Goal: Transaction & Acquisition: Purchase product/service

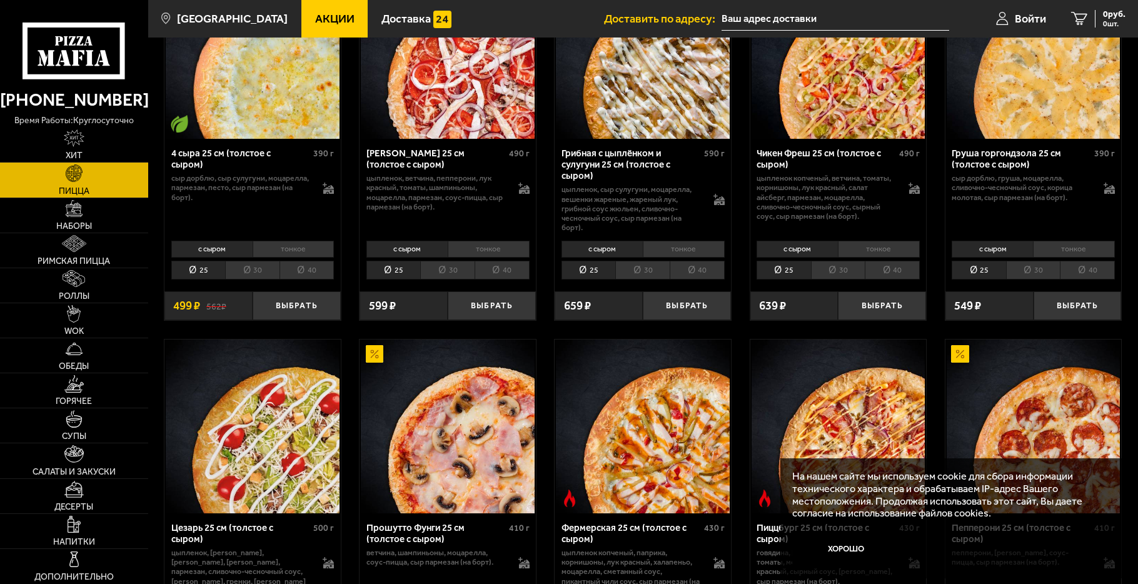
scroll to position [751, 0]
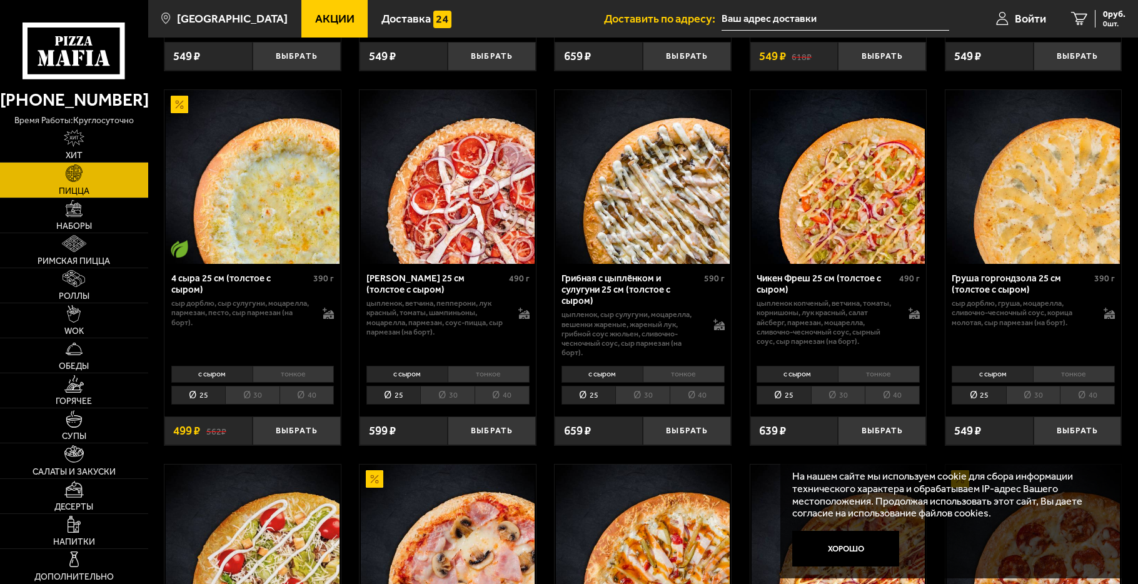
click at [662, 367] on li "тонкое" at bounding box center [684, 374] width 82 height 17
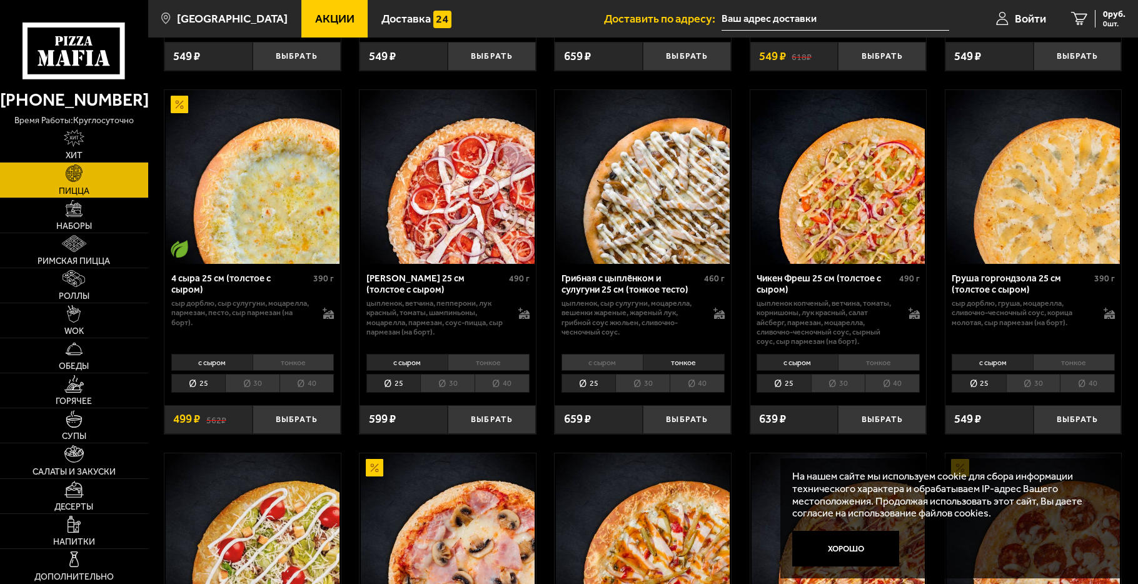
click at [612, 354] on li "с сыром" at bounding box center [602, 362] width 81 height 17
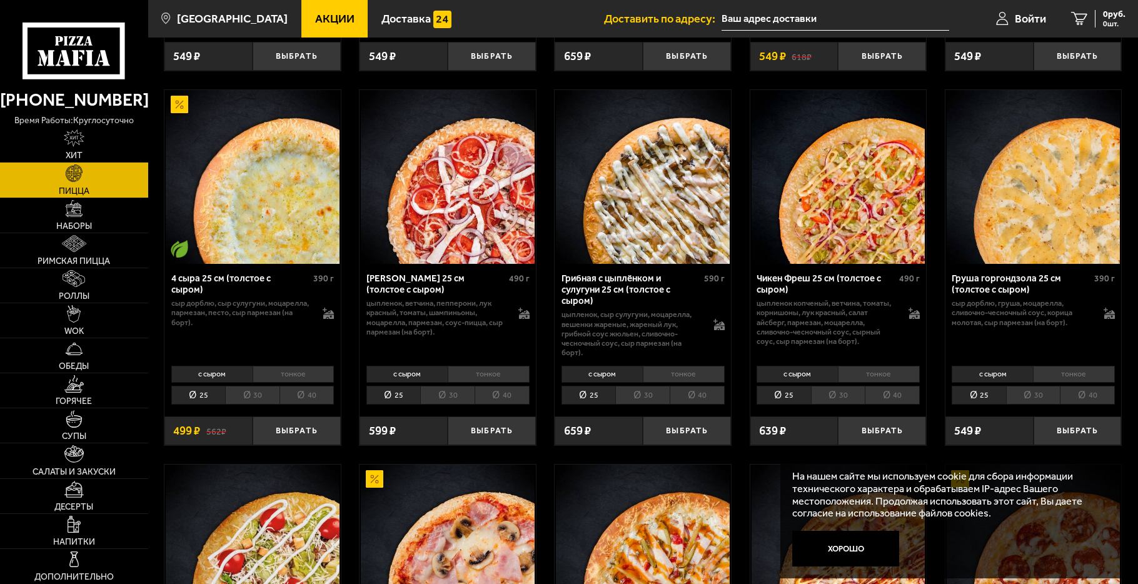
click at [693, 395] on li "40" at bounding box center [697, 395] width 55 height 19
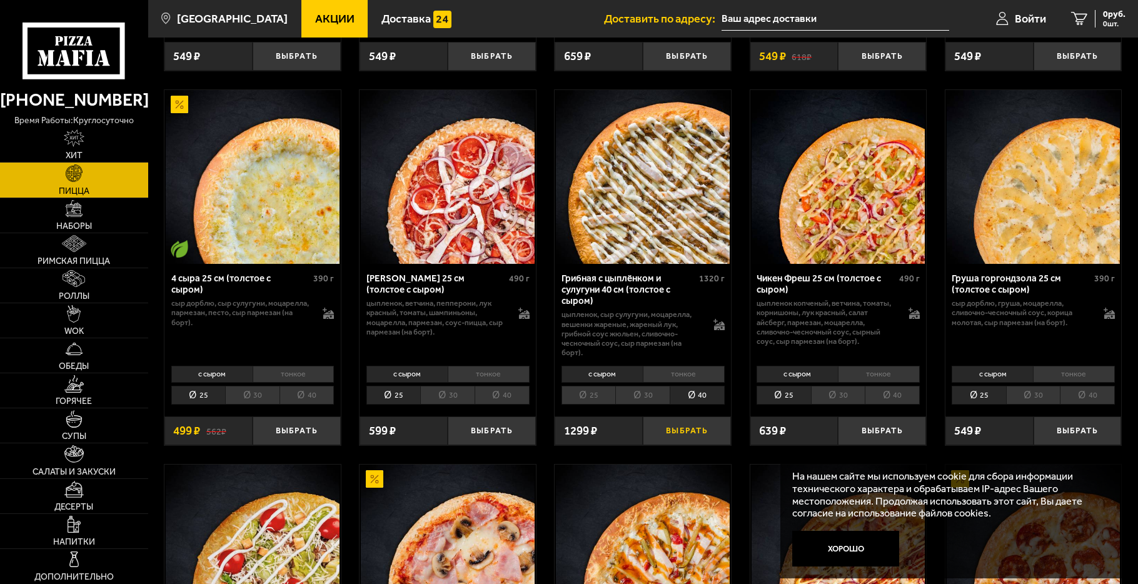
click at [680, 419] on button "Выбрать" at bounding box center [687, 431] width 88 height 29
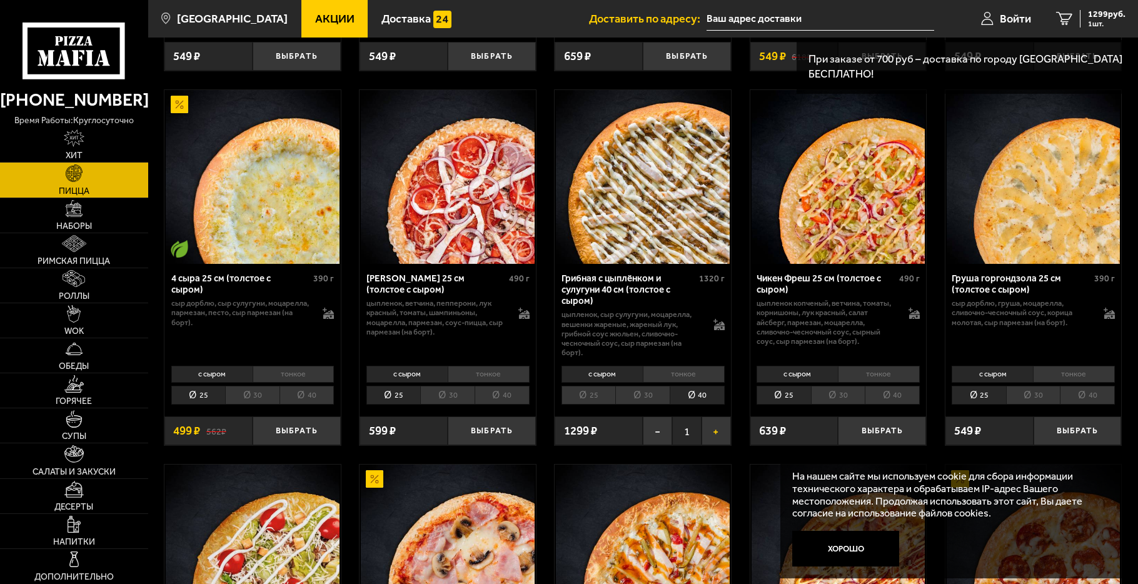
click at [721, 431] on button "+" at bounding box center [716, 431] width 29 height 29
click at [719, 431] on button "+" at bounding box center [716, 431] width 29 height 29
click at [716, 431] on button "+" at bounding box center [716, 431] width 29 height 29
click at [686, 426] on span "2" at bounding box center [686, 431] width 29 height 29
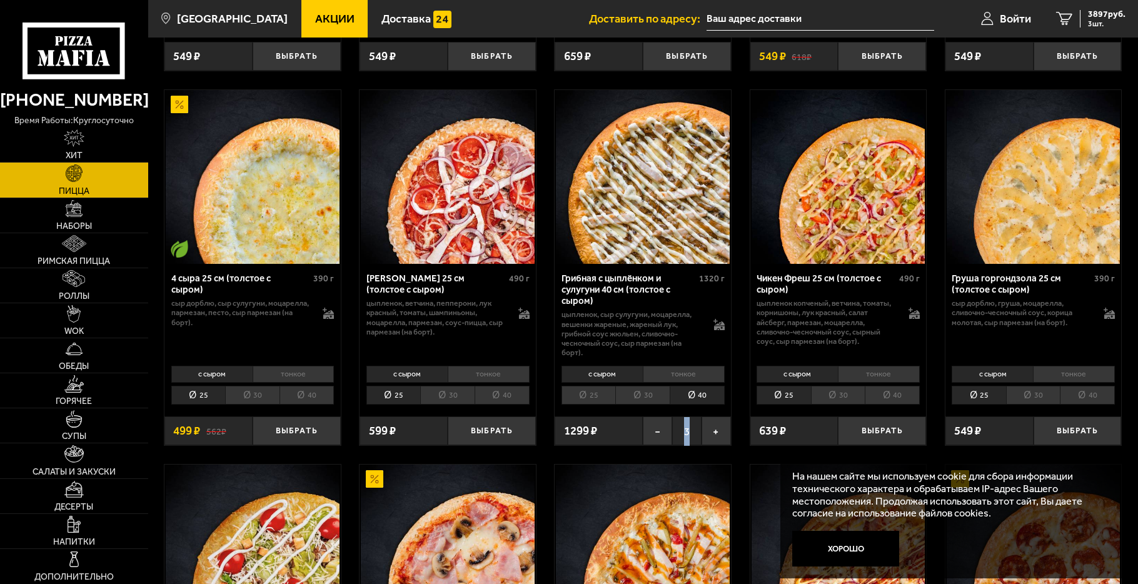
drag, startPoint x: 684, startPoint y: 426, endPoint x: 695, endPoint y: 426, distance: 10.6
click at [695, 426] on span "3" at bounding box center [686, 431] width 29 height 29
drag, startPoint x: 695, startPoint y: 426, endPoint x: 687, endPoint y: 423, distance: 7.9
click at [687, 423] on span "3" at bounding box center [686, 431] width 29 height 29
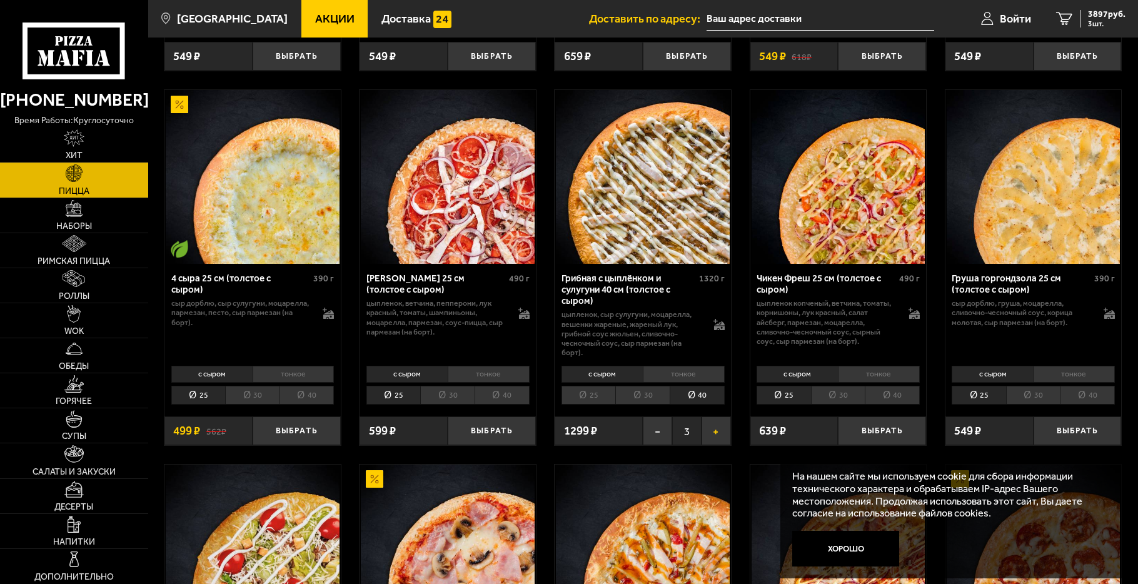
click at [726, 422] on button "+" at bounding box center [716, 431] width 29 height 29
click at [725, 422] on button "+" at bounding box center [716, 431] width 29 height 29
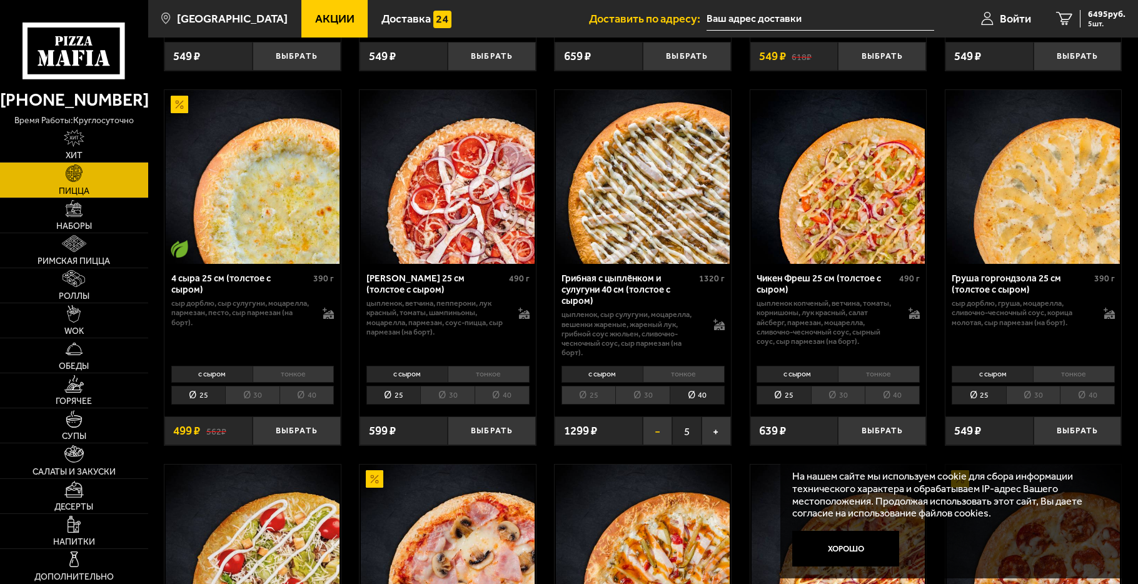
click at [655, 428] on button "−" at bounding box center [657, 431] width 29 height 29
click at [719, 424] on button "+" at bounding box center [716, 431] width 29 height 29
click at [1104, 15] on span "5196 руб." at bounding box center [1107, 14] width 38 height 9
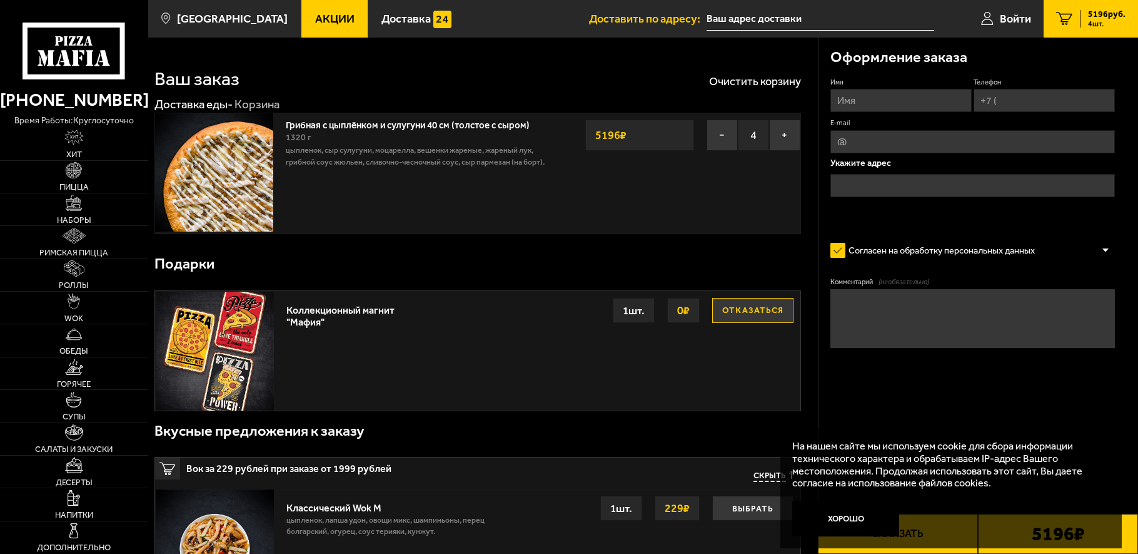
click at [896, 96] on input "Имя" at bounding box center [901, 100] width 141 height 23
type input "[PERSON_NAME]"
type input "[EMAIL_ADDRESS][DOMAIN_NAME]"
type textarea "когда подъедите к падику позвоните на номер"
click at [919, 220] on div "Имя [PERSON_NAME] Телефон E-mail [EMAIL_ADDRESS][DOMAIN_NAME] Укажите адрес" at bounding box center [973, 151] width 285 height 146
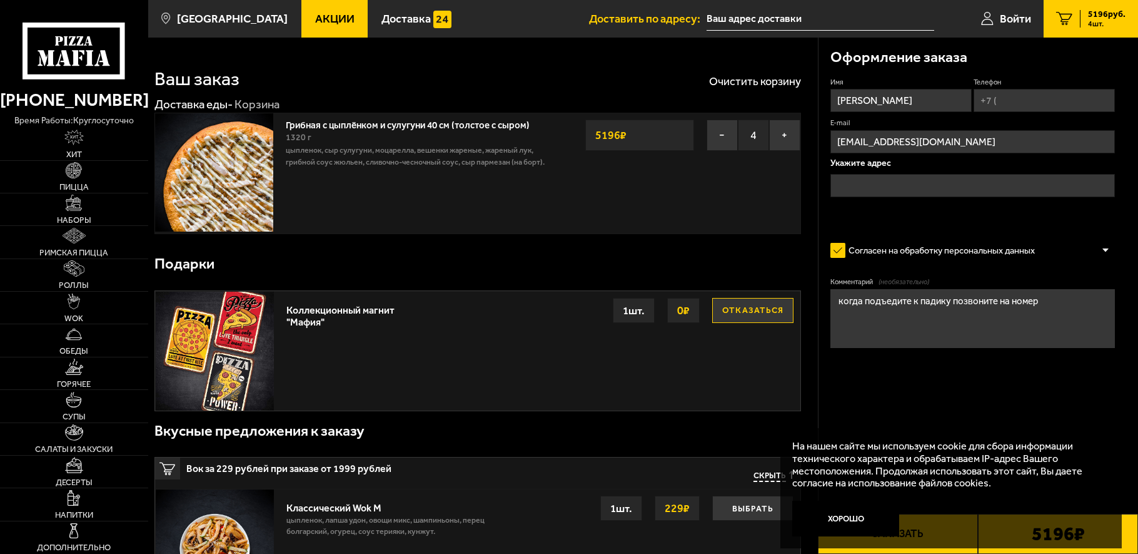
click at [894, 187] on input "text" at bounding box center [973, 185] width 285 height 23
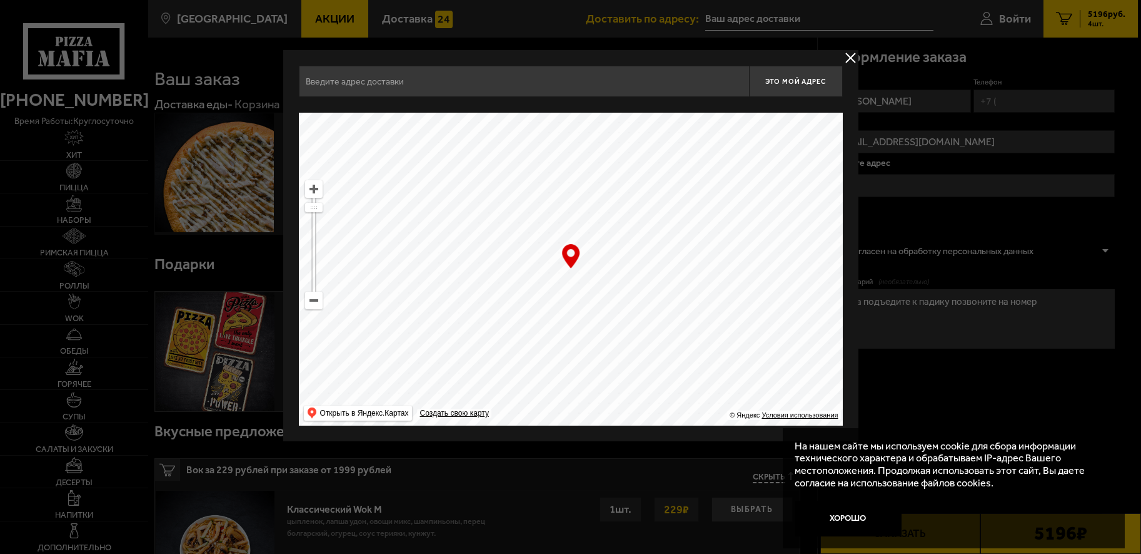
drag, startPoint x: 609, startPoint y: 268, endPoint x: 620, endPoint y: 265, distance: 11.7
click at [620, 265] on ymaps at bounding box center [571, 269] width 544 height 313
type input "[STREET_ADDRESS]"
drag, startPoint x: 644, startPoint y: 258, endPoint x: 642, endPoint y: 188, distance: 70.1
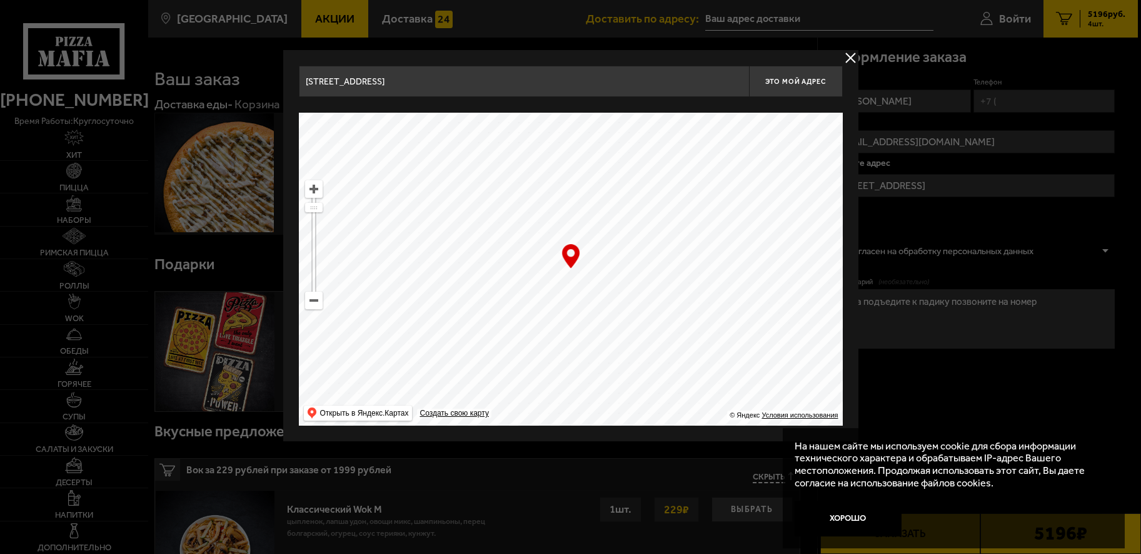
click at [642, 188] on ymaps at bounding box center [571, 269] width 544 height 313
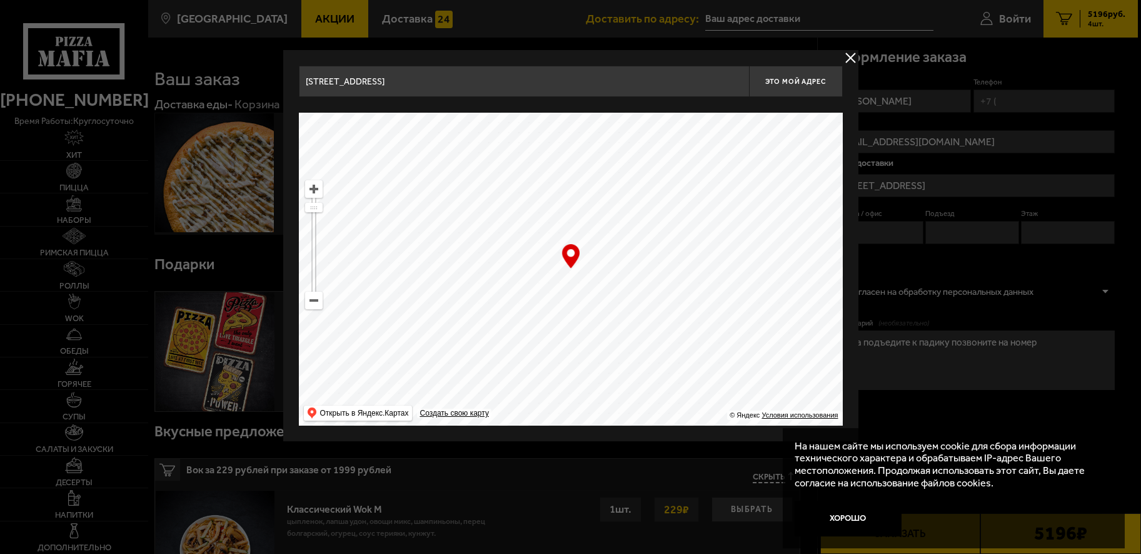
click at [318, 309] on ymaps at bounding box center [571, 269] width 544 height 313
click at [318, 307] on ymaps at bounding box center [314, 300] width 16 height 16
click at [309, 296] on ymaps at bounding box center [314, 300] width 16 height 16
click at [310, 296] on ymaps at bounding box center [314, 300] width 16 height 16
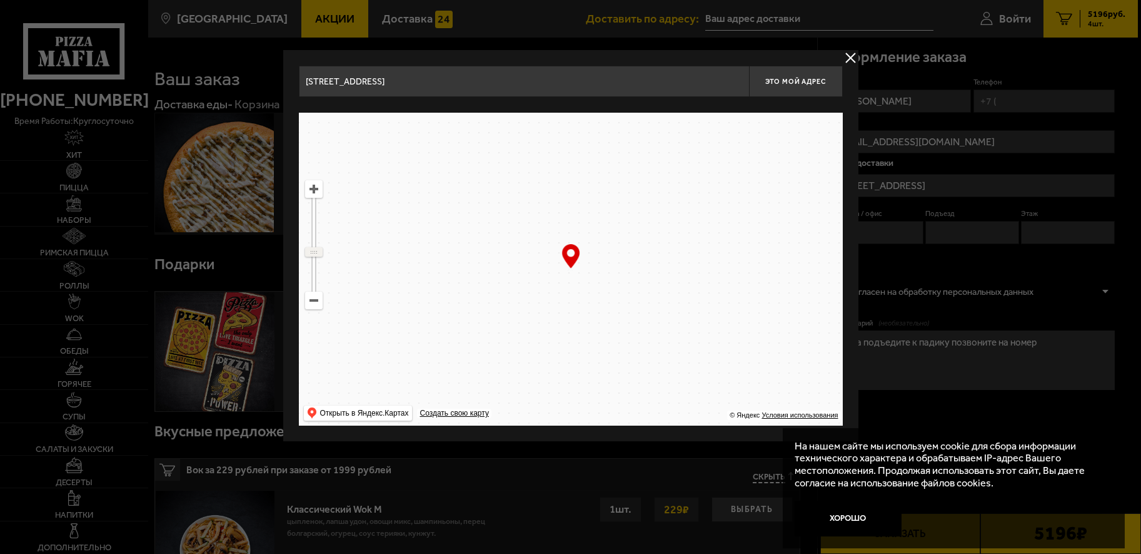
drag, startPoint x: 316, startPoint y: 215, endPoint x: 318, endPoint y: 251, distance: 36.3
click at [318, 251] on ymaps at bounding box center [314, 252] width 16 height 8
drag, startPoint x: 502, startPoint y: 271, endPoint x: 487, endPoint y: 283, distance: 19.6
click at [487, 283] on ymaps at bounding box center [571, 269] width 544 height 313
drag, startPoint x: 542, startPoint y: 308, endPoint x: 547, endPoint y: 270, distance: 37.9
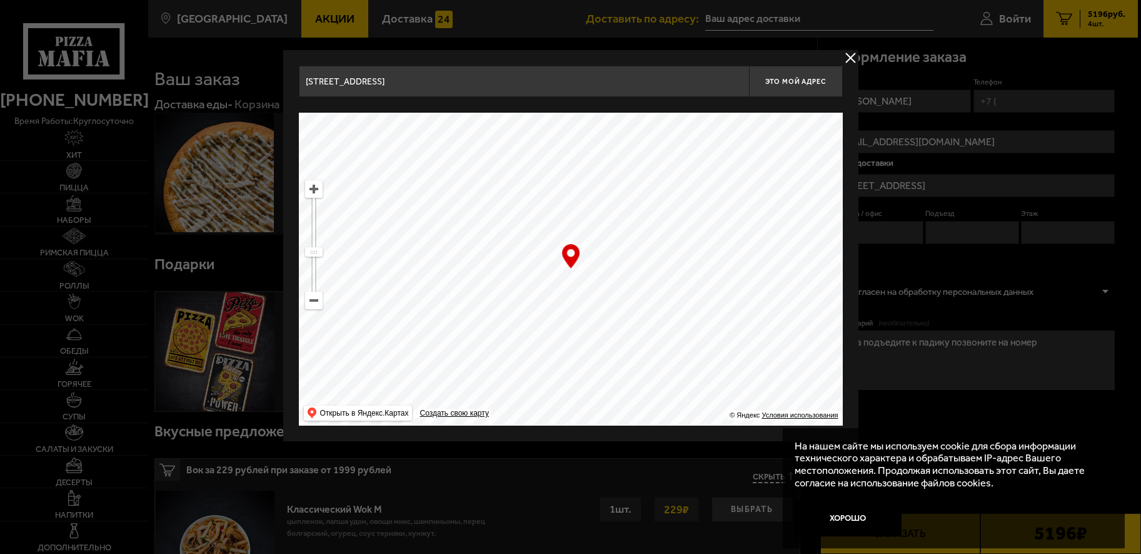
click at [549, 268] on ymaps at bounding box center [571, 269] width 544 height 313
drag, startPoint x: 322, startPoint y: 256, endPoint x: 321, endPoint y: 233, distance: 23.2
click at [321, 233] on ymaps at bounding box center [314, 244] width 18 height 129
drag, startPoint x: 313, startPoint y: 253, endPoint x: 311, endPoint y: 239, distance: 14.4
click at [311, 239] on ymaps at bounding box center [314, 239] width 16 height 8
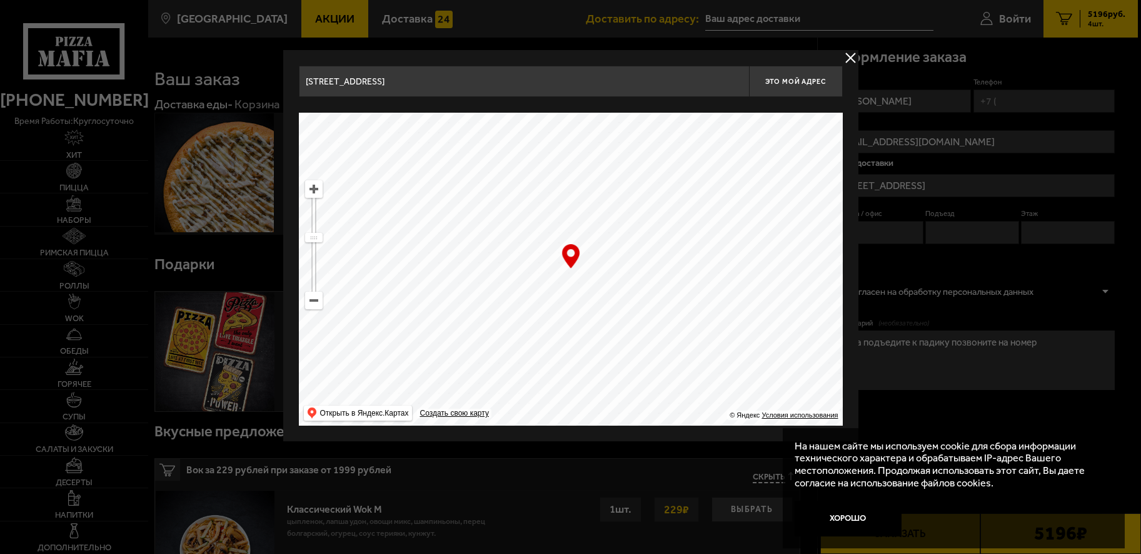
drag, startPoint x: 579, startPoint y: 169, endPoint x: 655, endPoint y: 141, distance: 81.7
click at [609, 344] on ymaps at bounding box center [571, 269] width 544 height 313
drag, startPoint x: 655, startPoint y: 141, endPoint x: 669, endPoint y: 297, distance: 156.3
click at [670, 304] on ymaps at bounding box center [571, 269] width 544 height 313
drag, startPoint x: 586, startPoint y: 177, endPoint x: 628, endPoint y: 303, distance: 132.5
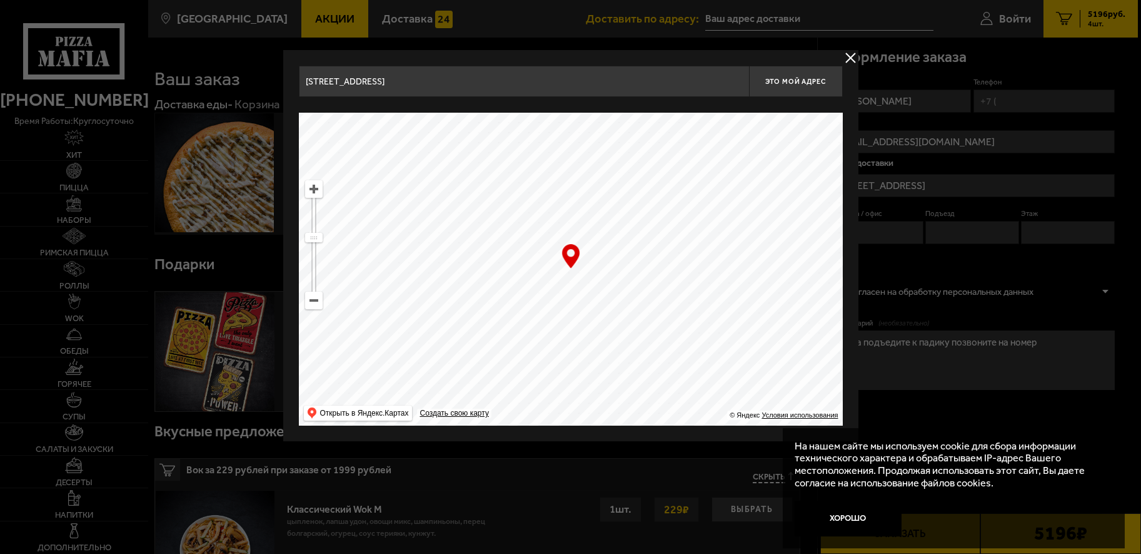
click at [628, 303] on ymaps at bounding box center [571, 269] width 544 height 313
click at [607, 313] on ymaps at bounding box center [571, 269] width 544 height 313
drag, startPoint x: 631, startPoint y: 191, endPoint x: 657, endPoint y: 253, distance: 67.6
click at [649, 285] on ymaps at bounding box center [571, 269] width 544 height 313
drag, startPoint x: 664, startPoint y: 246, endPoint x: 435, endPoint y: 248, distance: 228.9
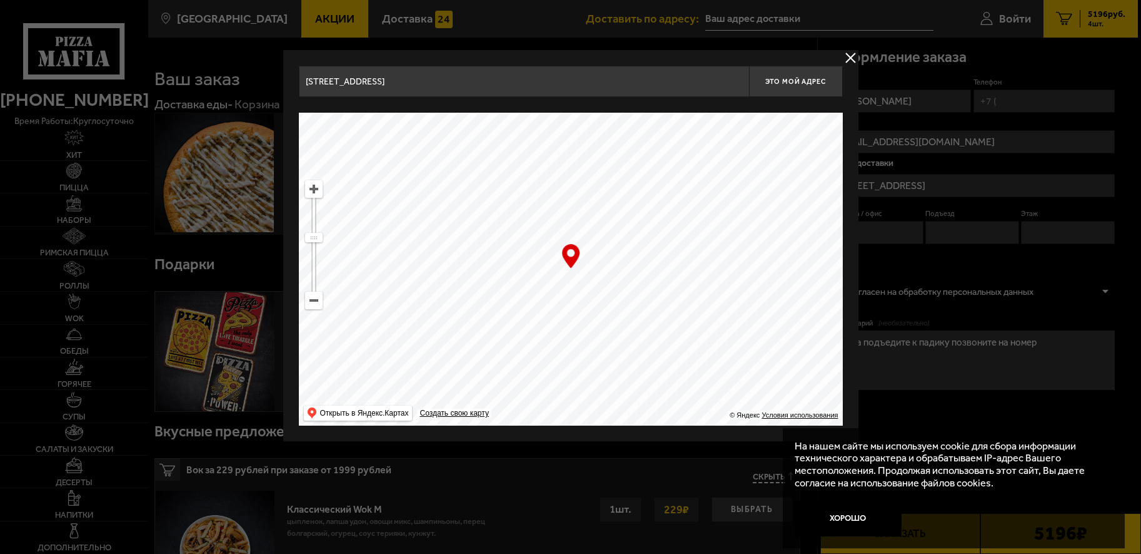
click at [639, 283] on ymaps at bounding box center [571, 269] width 544 height 313
type input "[STREET_ADDRESS]"
drag, startPoint x: 325, startPoint y: 243, endPoint x: 316, endPoint y: 258, distance: 16.8
click at [318, 260] on ymaps "… © Яндекс Условия использования Открыть в Яндекс.Картах Создать свою карту" at bounding box center [571, 269] width 544 height 313
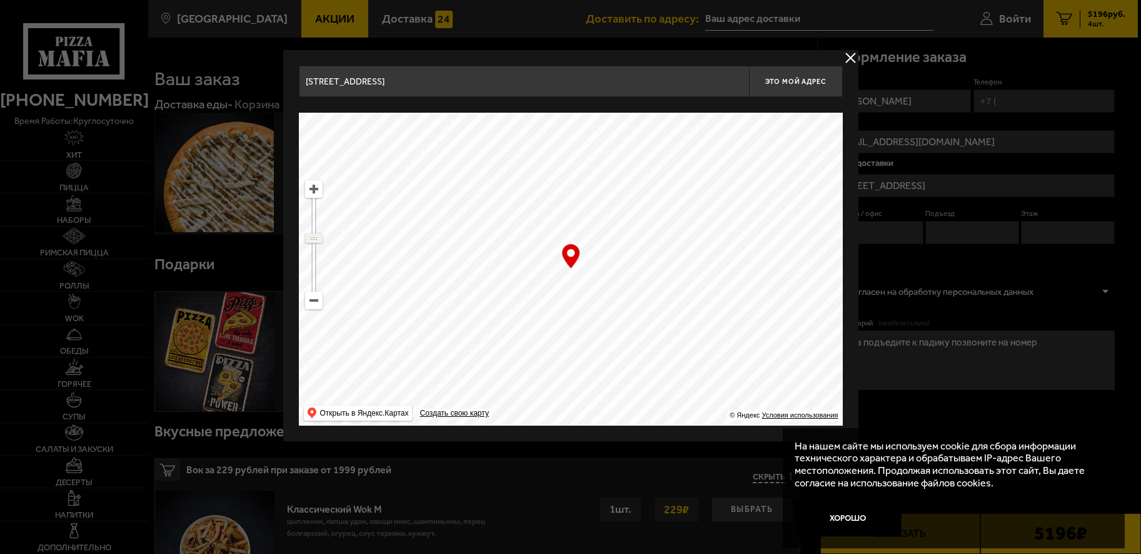
drag, startPoint x: 310, startPoint y: 238, endPoint x: 319, endPoint y: 238, distance: 8.8
click at [319, 238] on ymaps at bounding box center [314, 238] width 16 height 8
drag, startPoint x: 506, startPoint y: 281, endPoint x: 563, endPoint y: 352, distance: 90.7
click at [563, 352] on ymaps at bounding box center [571, 269] width 544 height 313
drag, startPoint x: 555, startPoint y: 302, endPoint x: 612, endPoint y: 335, distance: 65.3
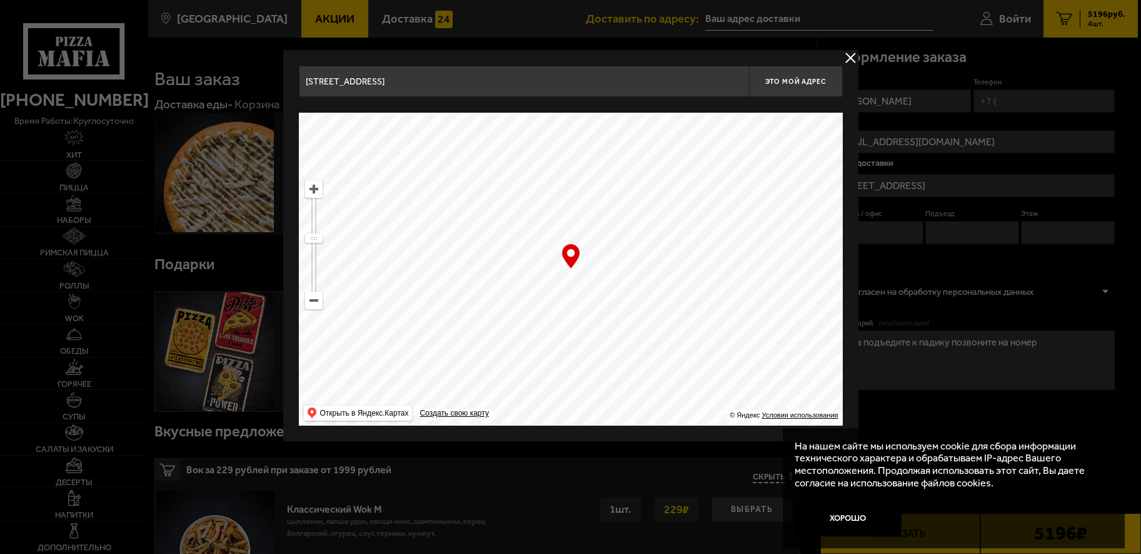
click at [610, 357] on ymaps at bounding box center [571, 269] width 544 height 313
drag, startPoint x: 572, startPoint y: 259, endPoint x: 572, endPoint y: 308, distance: 49.4
click at [572, 311] on div "… © Яндекс Условия использования Открыть в Яндекс.Картах Создать свою карту" at bounding box center [571, 269] width 544 height 313
drag, startPoint x: 572, startPoint y: 308, endPoint x: 516, endPoint y: 264, distance: 71.7
click at [516, 264] on ymaps at bounding box center [571, 269] width 544 height 313
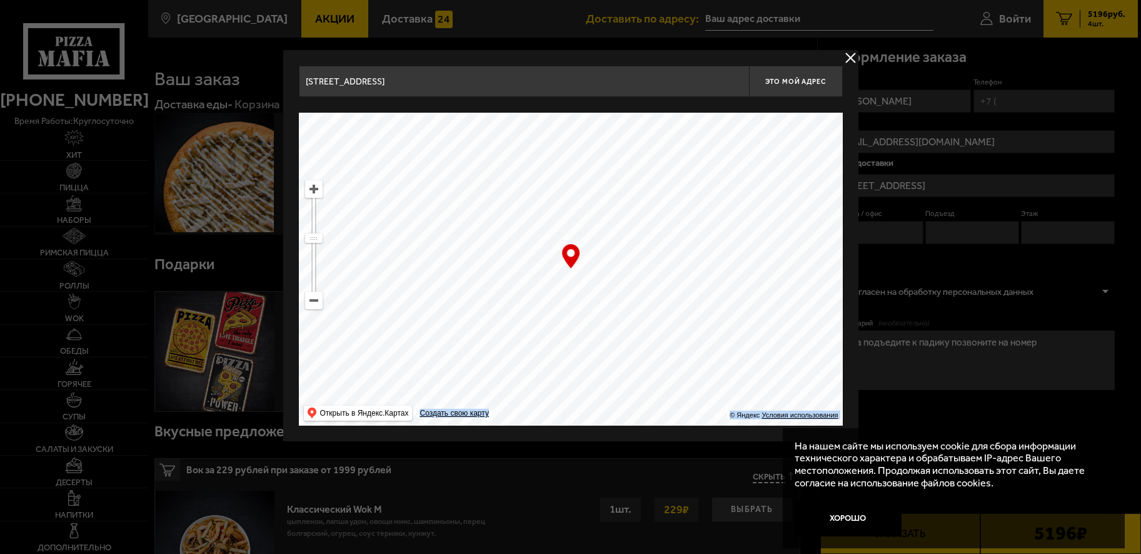
click at [316, 244] on ymaps at bounding box center [314, 244] width 18 height 129
drag, startPoint x: 362, startPoint y: 233, endPoint x: 388, endPoint y: 246, distance: 29.4
click at [391, 246] on ymaps at bounding box center [571, 269] width 544 height 313
drag, startPoint x: 493, startPoint y: 251, endPoint x: 535, endPoint y: 263, distance: 43.0
click at [535, 263] on ymaps at bounding box center [571, 269] width 544 height 313
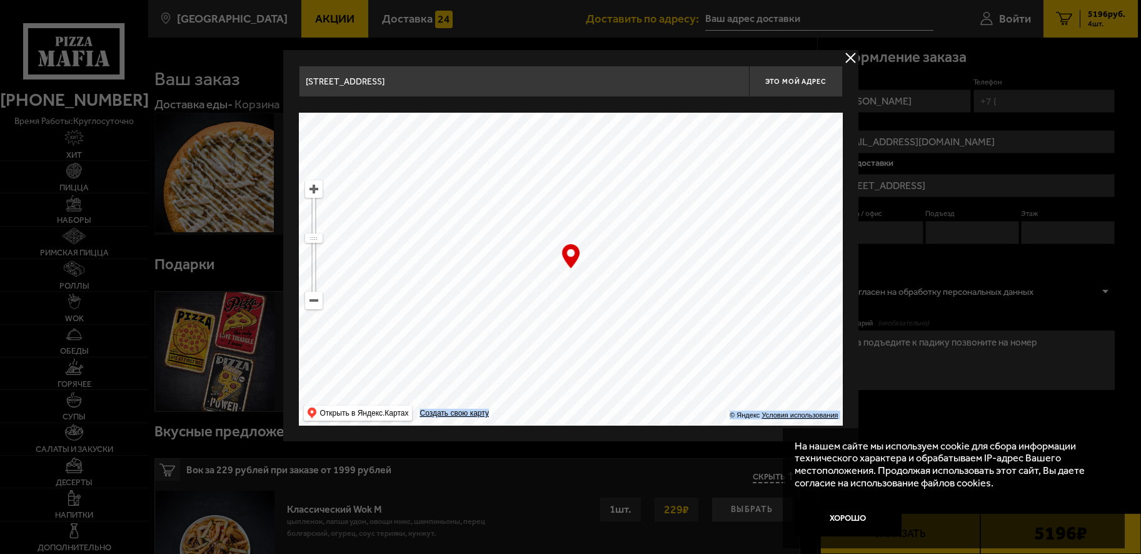
drag, startPoint x: 547, startPoint y: 266, endPoint x: 558, endPoint y: 269, distance: 11.1
click at [558, 271] on ymaps at bounding box center [571, 269] width 544 height 313
drag, startPoint x: 512, startPoint y: 273, endPoint x: 622, endPoint y: 360, distance: 140.2
click at [622, 360] on ymaps at bounding box center [571, 269] width 544 height 313
drag, startPoint x: 605, startPoint y: 300, endPoint x: 599, endPoint y: 339, distance: 39.9
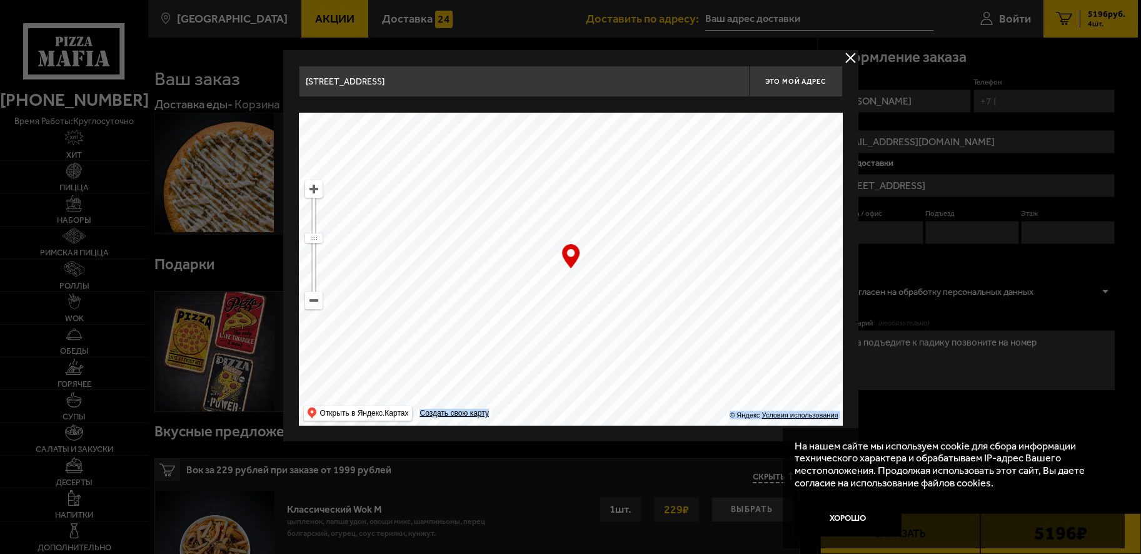
click at [599, 339] on ymaps at bounding box center [571, 269] width 544 height 313
drag, startPoint x: 595, startPoint y: 327, endPoint x: 484, endPoint y: 176, distance: 187.0
click at [482, 164] on ymaps at bounding box center [571, 269] width 544 height 313
drag, startPoint x: 309, startPoint y: 234, endPoint x: 437, endPoint y: 206, distance: 130.7
click at [319, 279] on ymaps at bounding box center [314, 283] width 16 height 8
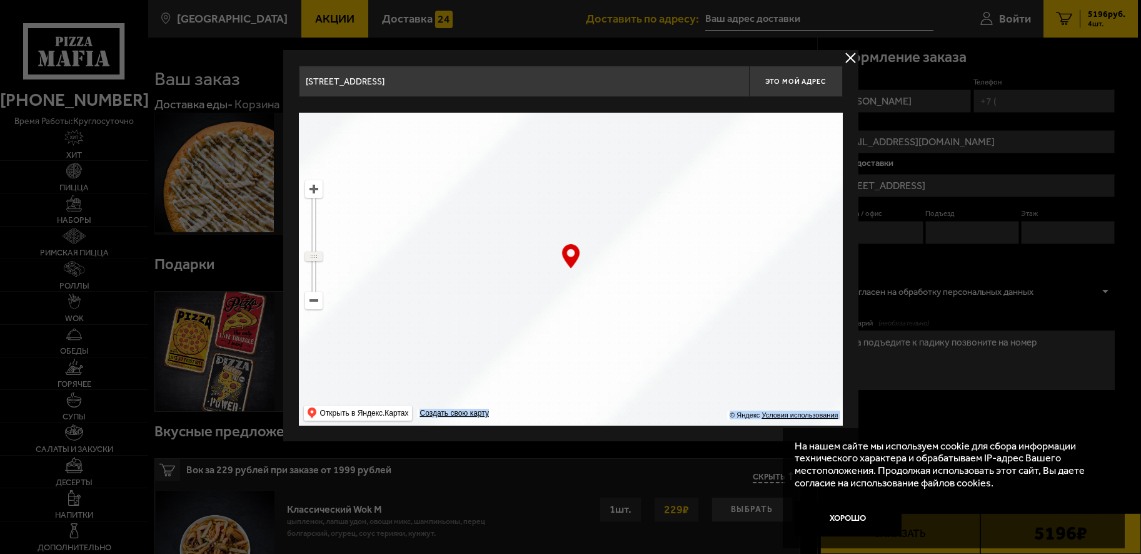
drag, startPoint x: 313, startPoint y: 278, endPoint x: 319, endPoint y: 256, distance: 22.8
click at [319, 256] on ymaps at bounding box center [314, 256] width 16 height 8
drag, startPoint x: 438, startPoint y: 266, endPoint x: 397, endPoint y: 214, distance: 66.8
click at [397, 214] on ymaps at bounding box center [571, 269] width 544 height 313
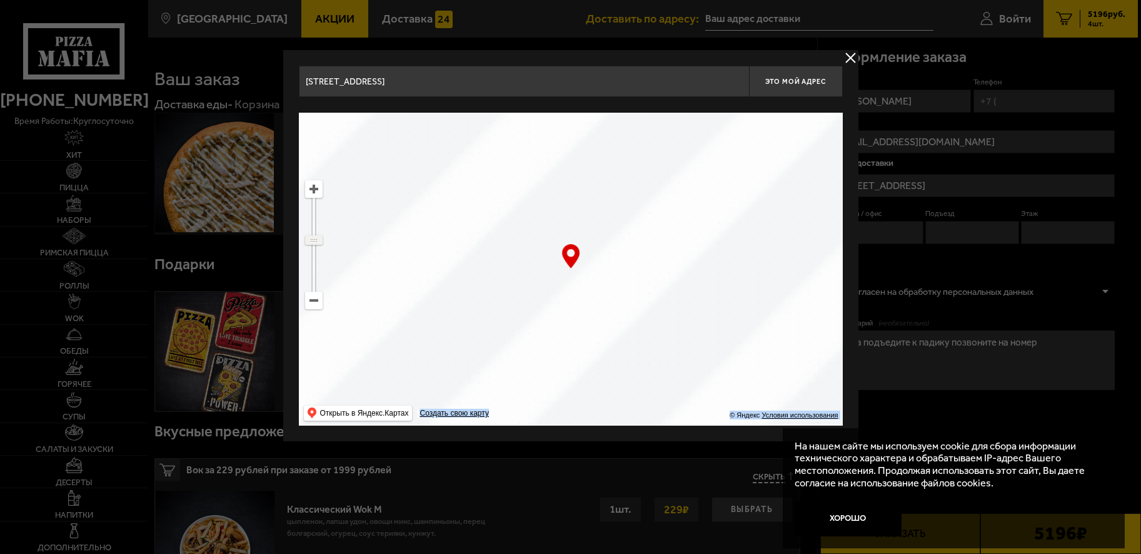
drag, startPoint x: 320, startPoint y: 258, endPoint x: 322, endPoint y: 240, distance: 18.9
click at [322, 240] on ymaps at bounding box center [314, 239] width 18 height 9
drag, startPoint x: 562, startPoint y: 205, endPoint x: 592, endPoint y: 276, distance: 76.8
click at [592, 276] on ymaps at bounding box center [571, 269] width 544 height 313
click at [626, 86] on input "[STREET_ADDRESS]" at bounding box center [524, 81] width 450 height 31
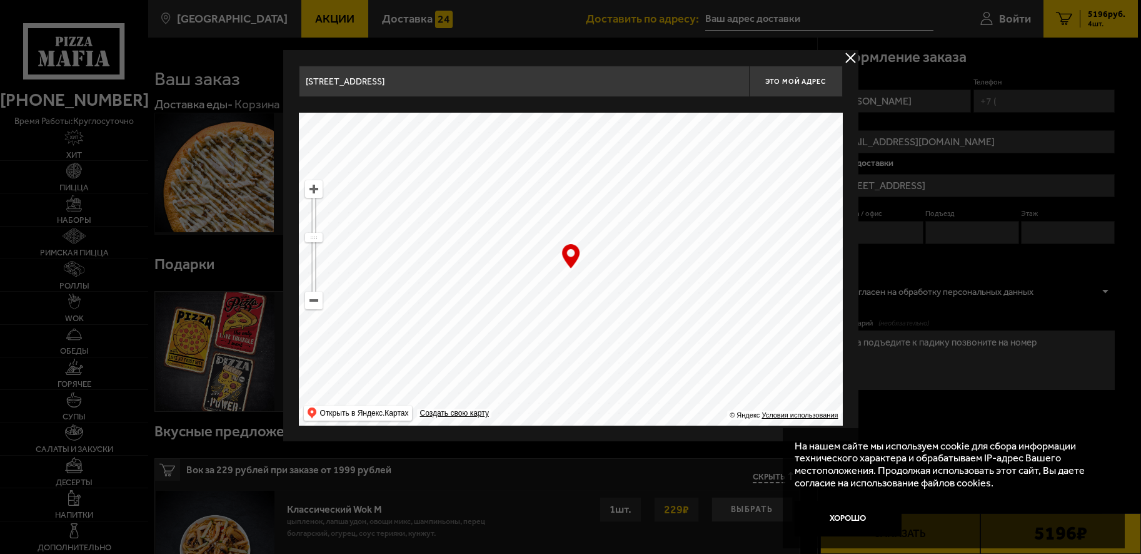
drag, startPoint x: 594, startPoint y: 203, endPoint x: 622, endPoint y: 313, distance: 113.5
click at [624, 319] on ymaps at bounding box center [571, 269] width 544 height 313
type input "[STREET_ADDRESS]"
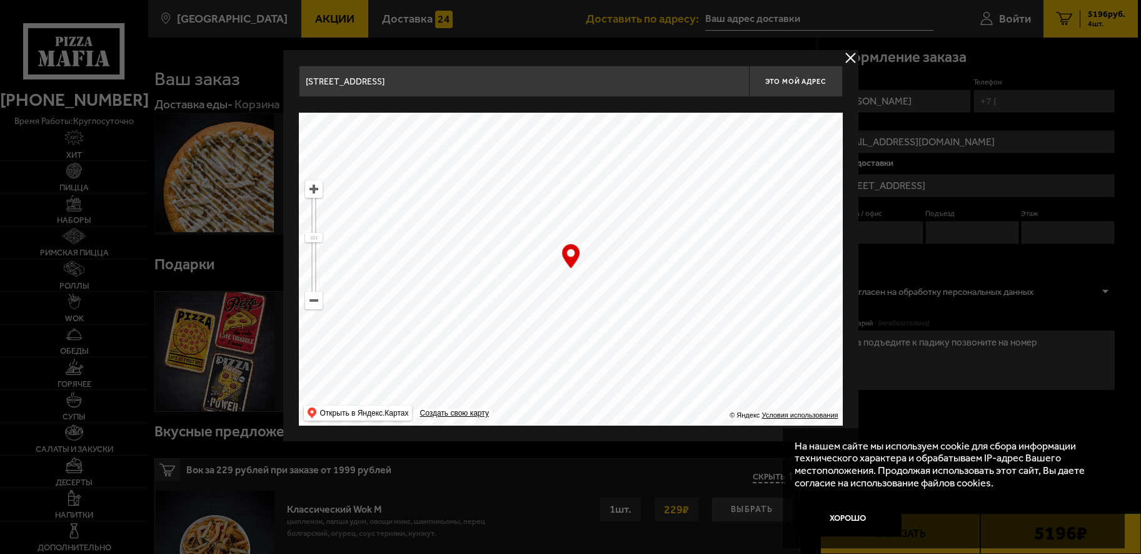
type input "[STREET_ADDRESS]"
drag, startPoint x: 579, startPoint y: 181, endPoint x: 778, endPoint y: 256, distance: 212.4
click at [778, 256] on ymaps at bounding box center [571, 269] width 544 height 313
drag, startPoint x: 567, startPoint y: 180, endPoint x: 729, endPoint y: 217, distance: 165.5
click at [729, 217] on ymaps at bounding box center [571, 269] width 544 height 313
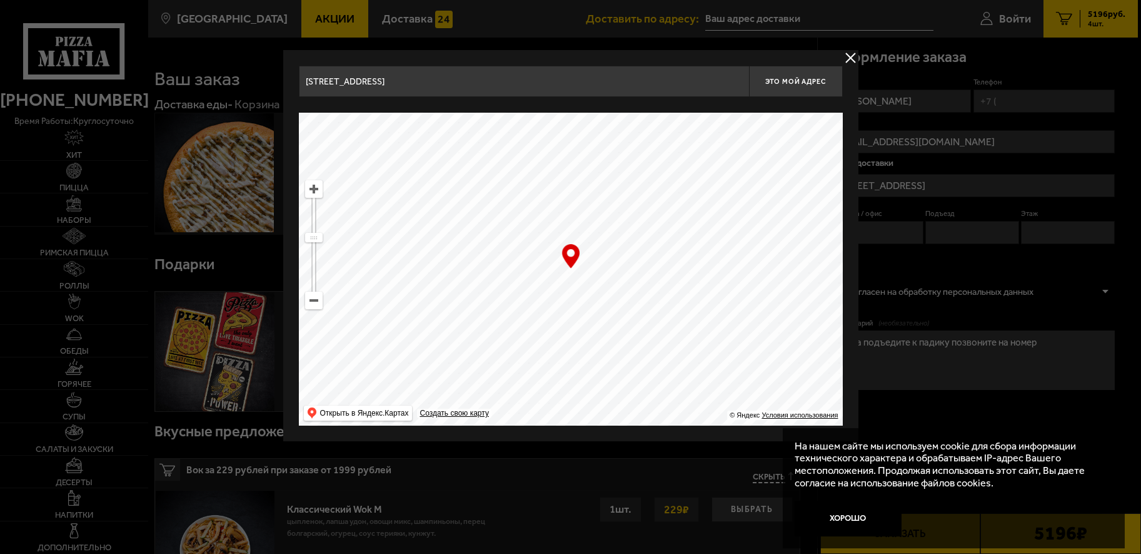
drag, startPoint x: 564, startPoint y: 230, endPoint x: 621, endPoint y: 235, distance: 57.1
click at [646, 248] on ymaps at bounding box center [571, 269] width 544 height 313
drag, startPoint x: 550, startPoint y: 216, endPoint x: 604, endPoint y: 258, distance: 68.2
click at [609, 274] on ymaps at bounding box center [571, 269] width 544 height 313
drag, startPoint x: 589, startPoint y: 230, endPoint x: 697, endPoint y: 237, distance: 108.5
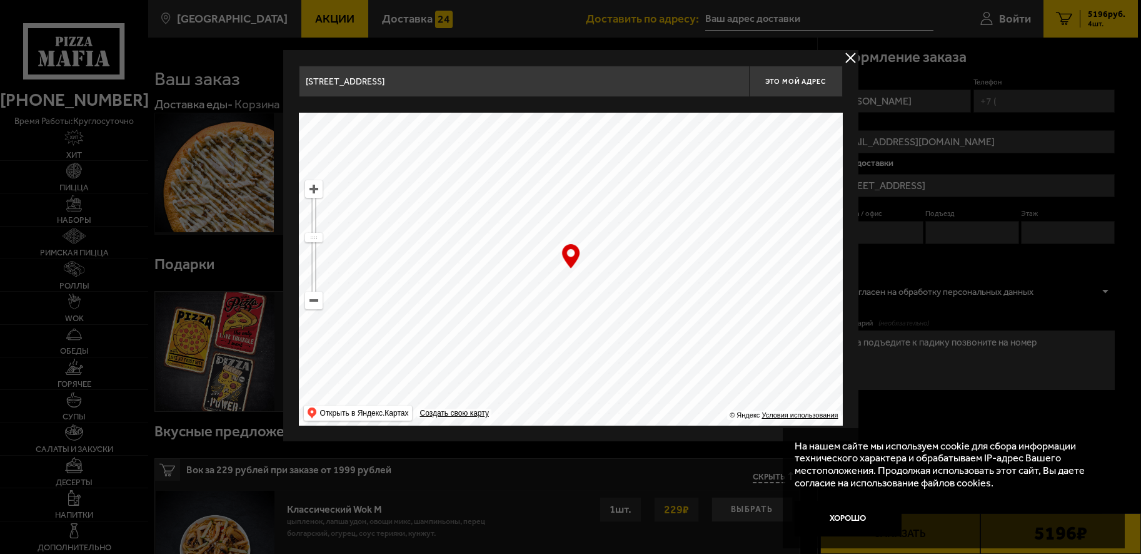
click at [697, 237] on ymaps at bounding box center [571, 269] width 544 height 313
drag, startPoint x: 629, startPoint y: 200, endPoint x: 656, endPoint y: 248, distance: 55.5
click at [656, 248] on ymaps at bounding box center [571, 269] width 544 height 313
drag, startPoint x: 631, startPoint y: 191, endPoint x: 638, endPoint y: 210, distance: 20.6
click at [607, 151] on ymaps at bounding box center [571, 269] width 544 height 313
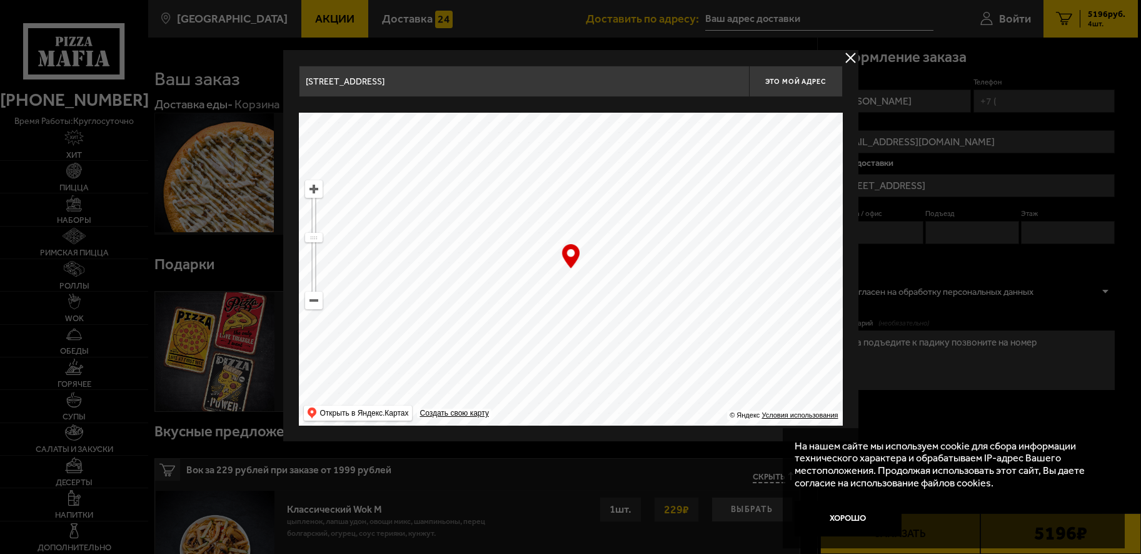
drag, startPoint x: 639, startPoint y: 216, endPoint x: 605, endPoint y: 166, distance: 59.9
click at [605, 166] on ymaps at bounding box center [571, 269] width 544 height 313
click at [318, 239] on ymaps at bounding box center [314, 239] width 16 height 8
click at [319, 248] on ymaps at bounding box center [314, 244] width 18 height 129
click at [316, 240] on ymaps at bounding box center [314, 240] width 16 height 8
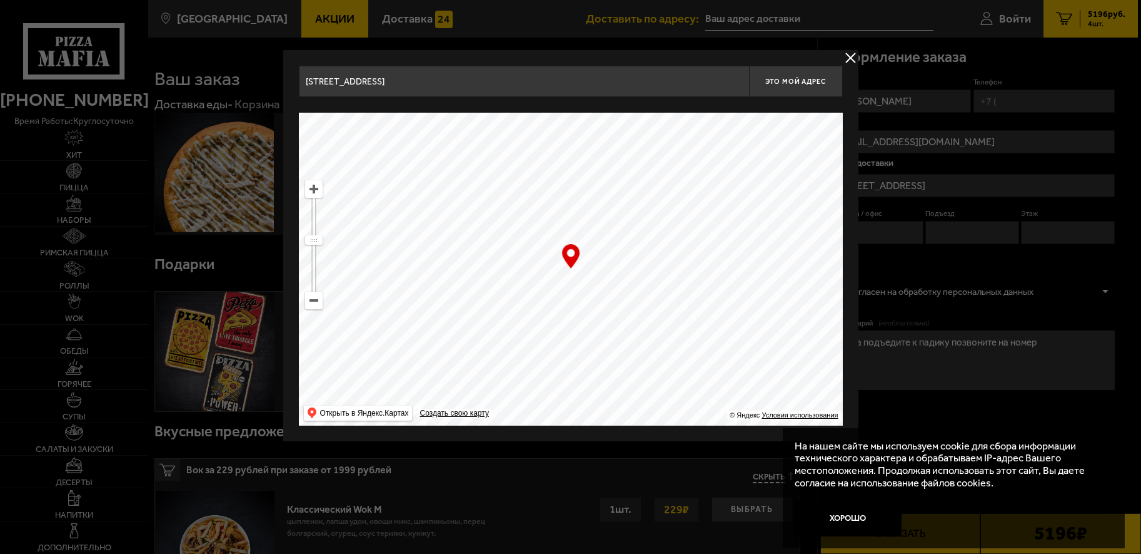
click at [317, 198] on ymaps at bounding box center [314, 244] width 18 height 129
click at [316, 191] on ymaps at bounding box center [314, 189] width 16 height 16
click at [320, 310] on ymaps at bounding box center [571, 269] width 544 height 313
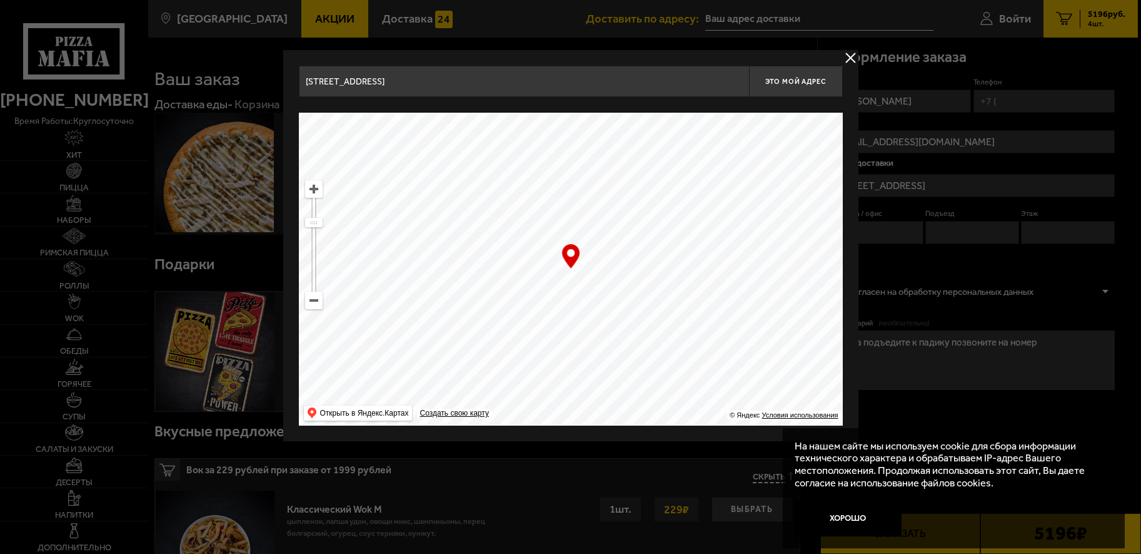
click at [314, 313] on ymaps at bounding box center [571, 269] width 544 height 313
click at [316, 308] on ymaps at bounding box center [314, 300] width 18 height 18
click at [314, 301] on ymaps at bounding box center [314, 300] width 16 height 16
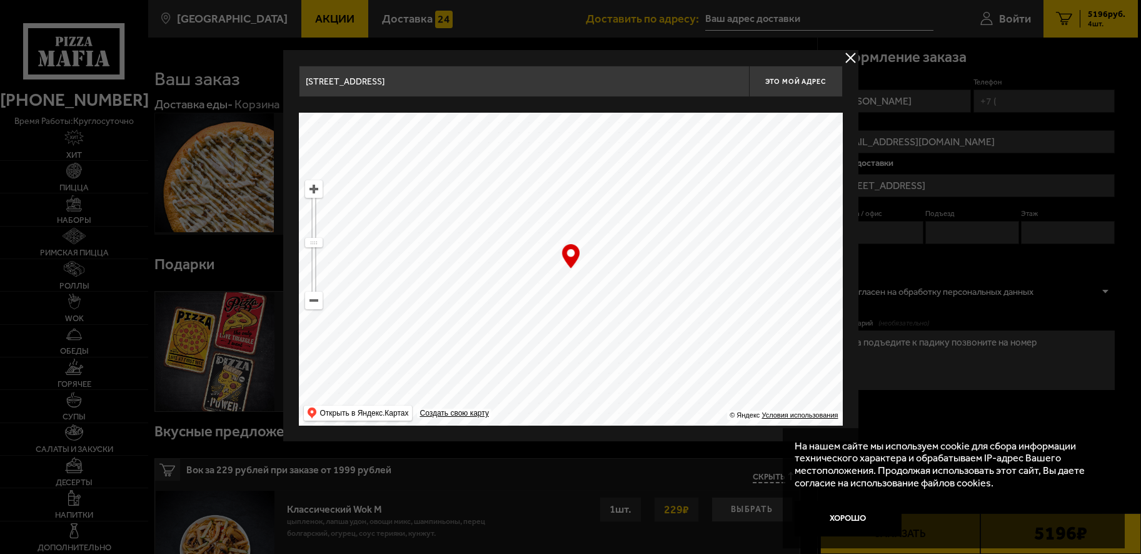
click at [314, 301] on ymaps at bounding box center [314, 300] width 16 height 16
drag, startPoint x: 477, startPoint y: 203, endPoint x: 480, endPoint y: 291, distance: 87.6
click at [480, 291] on ymaps at bounding box center [571, 269] width 544 height 313
drag, startPoint x: 540, startPoint y: 257, endPoint x: 541, endPoint y: 251, distance: 6.4
click at [541, 251] on ymaps at bounding box center [571, 269] width 544 height 313
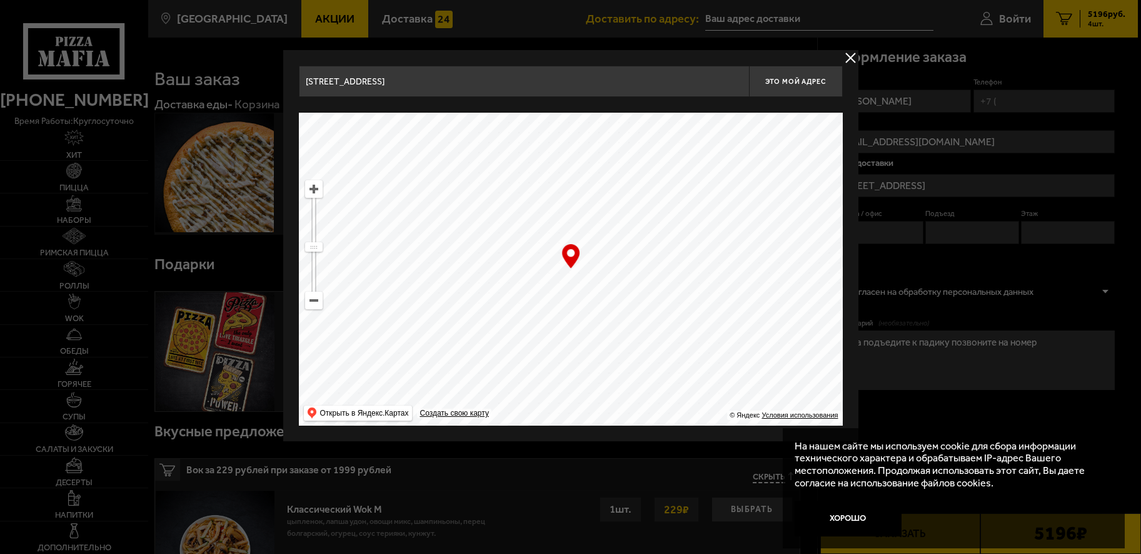
type input "[STREET_ADDRESS]"
drag, startPoint x: 316, startPoint y: 244, endPoint x: 318, endPoint y: 226, distance: 18.2
click at [318, 226] on ymaps at bounding box center [314, 227] width 16 height 8
drag, startPoint x: 465, startPoint y: 268, endPoint x: 447, endPoint y: 254, distance: 22.3
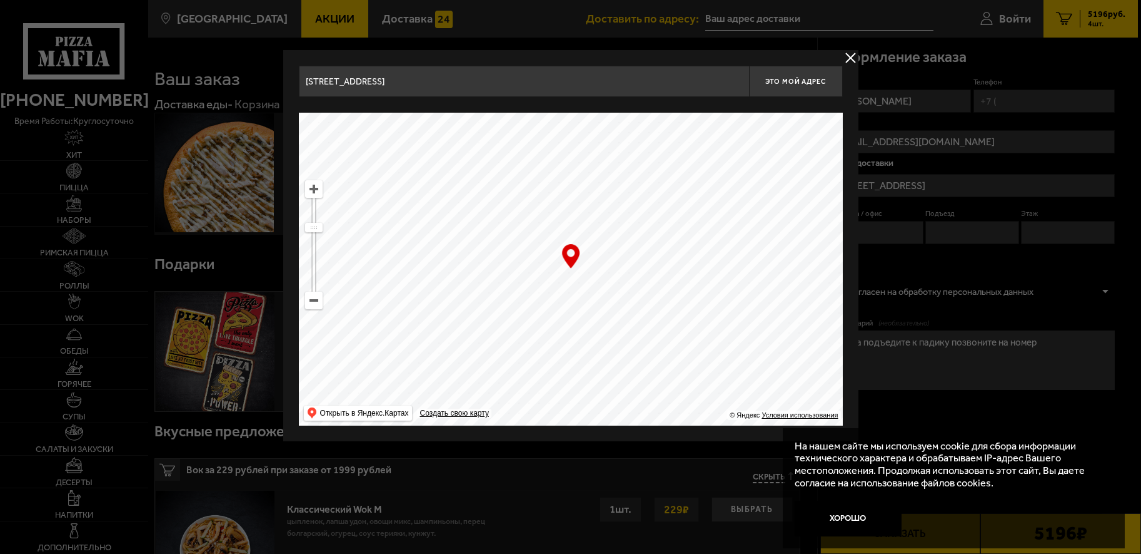
click at [447, 254] on ymaps at bounding box center [571, 269] width 544 height 313
type input "[STREET_ADDRESS]"
drag, startPoint x: 313, startPoint y: 227, endPoint x: 319, endPoint y: 215, distance: 14.0
click at [319, 215] on ymaps at bounding box center [314, 215] width 16 height 8
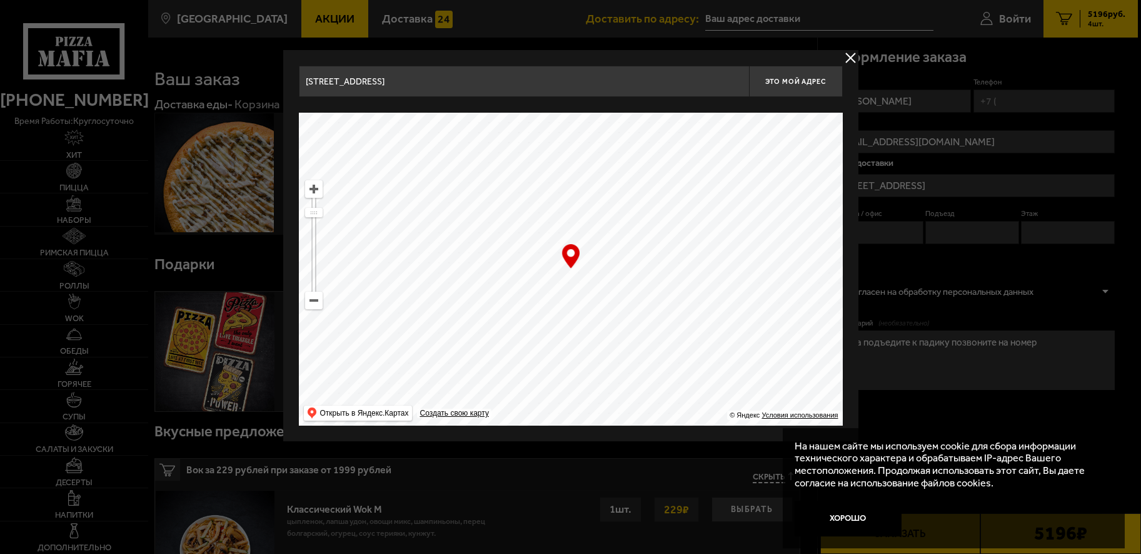
drag, startPoint x: 431, startPoint y: 226, endPoint x: 633, endPoint y: 347, distance: 235.7
click at [633, 347] on ymaps at bounding box center [571, 269] width 544 height 313
type input "[STREET_ADDRESS]"
drag, startPoint x: 515, startPoint y: 268, endPoint x: 551, endPoint y: 254, distance: 38.8
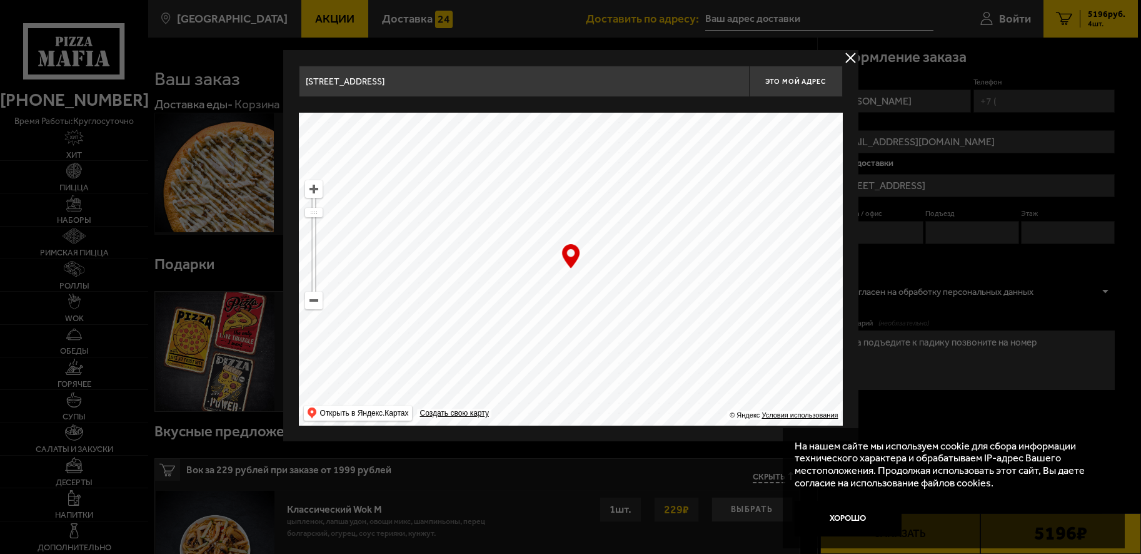
click at [626, 335] on ymaps at bounding box center [571, 269] width 544 height 313
type input "[STREET_ADDRESS][PERSON_NAME]"
drag, startPoint x: 526, startPoint y: 240, endPoint x: 617, endPoint y: 311, distance: 115.8
click at [635, 325] on ymaps at bounding box center [571, 269] width 544 height 313
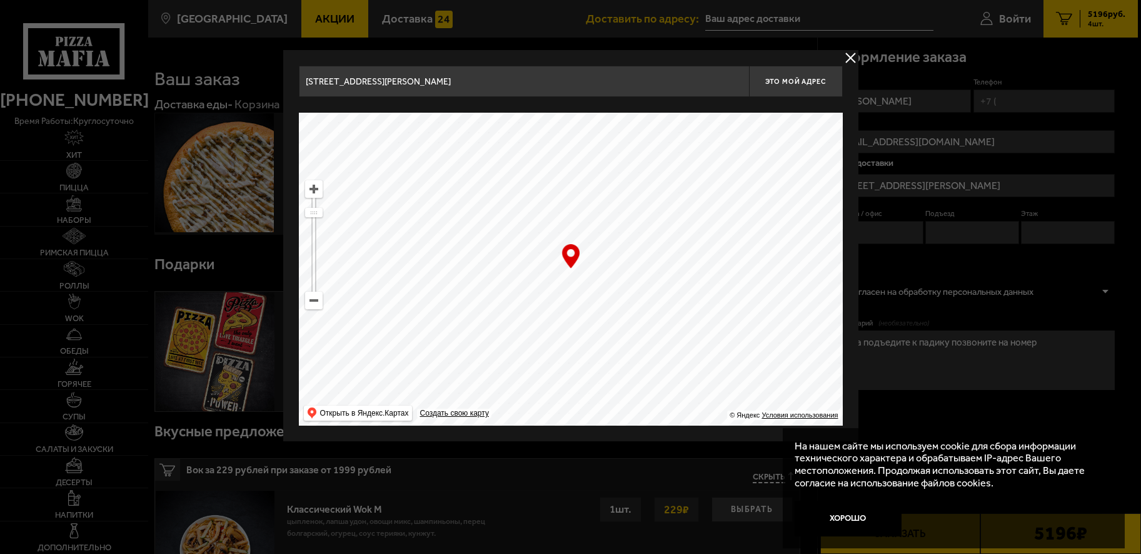
type input "[STREET_ADDRESS]"
drag, startPoint x: 520, startPoint y: 246, endPoint x: 612, endPoint y: 326, distance: 121.9
click at [612, 326] on ymaps at bounding box center [571, 269] width 544 height 313
type input "[STREET_ADDRESS]"
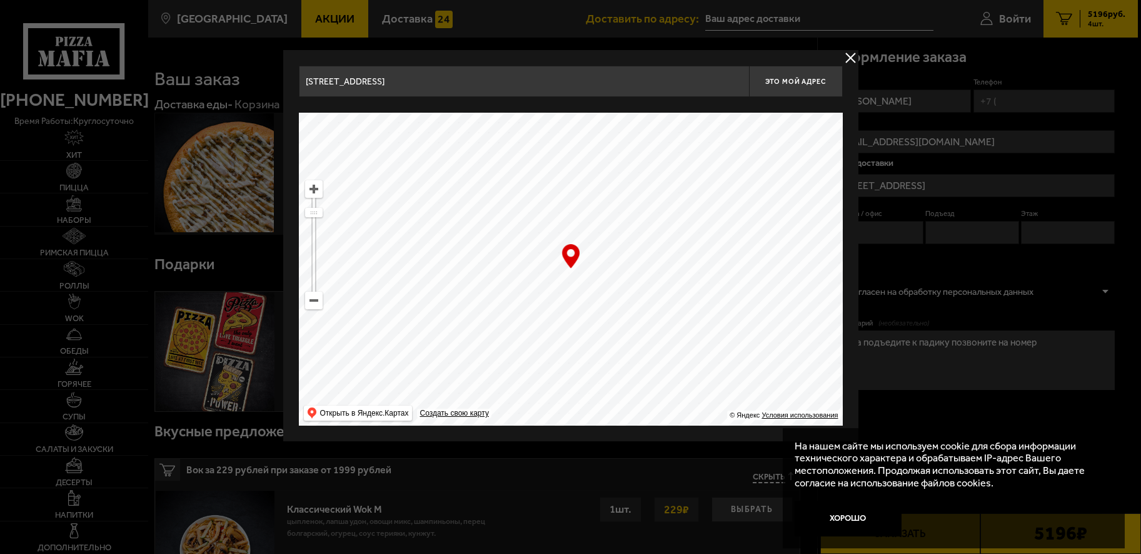
type input "[STREET_ADDRESS]"
drag, startPoint x: 482, startPoint y: 203, endPoint x: 582, endPoint y: 338, distance: 167.6
click at [585, 343] on ymaps at bounding box center [571, 269] width 544 height 313
drag, startPoint x: 535, startPoint y: 206, endPoint x: 592, endPoint y: 289, distance: 101.1
click at [651, 325] on ymaps at bounding box center [571, 269] width 544 height 313
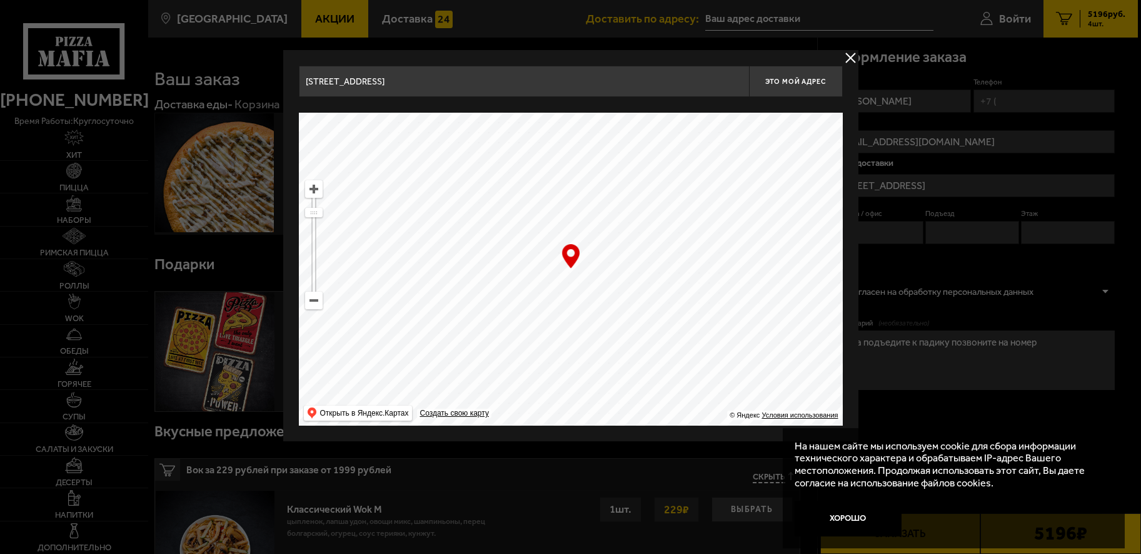
drag, startPoint x: 466, startPoint y: 223, endPoint x: 564, endPoint y: 308, distance: 130.3
click at [564, 316] on ymaps at bounding box center [571, 269] width 544 height 313
drag, startPoint x: 460, startPoint y: 202, endPoint x: 470, endPoint y: 218, distance: 19.1
click at [470, 218] on ymaps at bounding box center [571, 269] width 544 height 313
drag, startPoint x: 367, startPoint y: 206, endPoint x: 468, endPoint y: 296, distance: 135.1
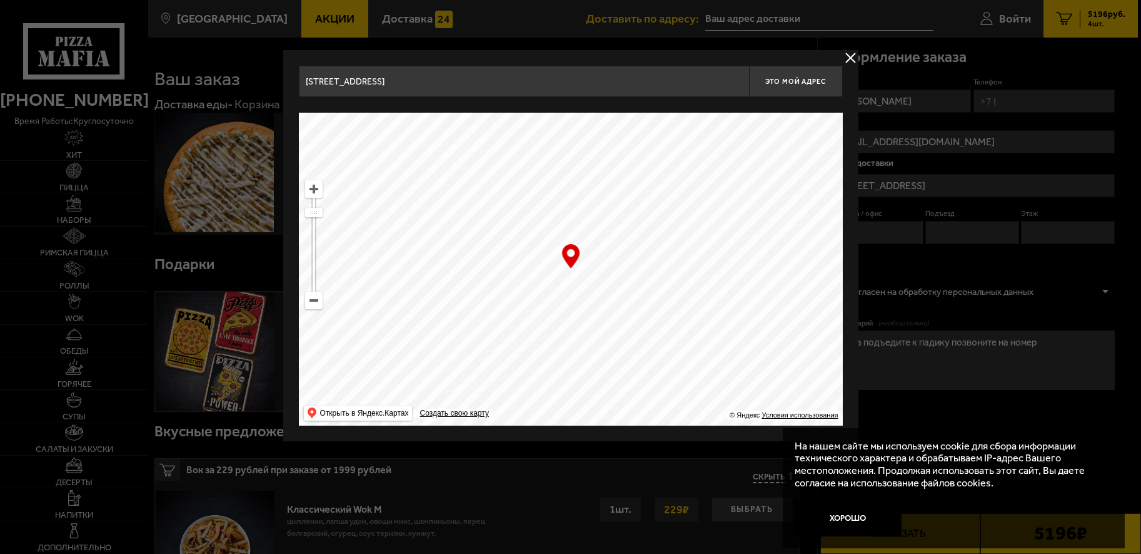
click at [466, 296] on ymaps at bounding box center [571, 269] width 544 height 313
drag, startPoint x: 422, startPoint y: 226, endPoint x: 450, endPoint y: 280, distance: 61.6
click at [453, 281] on ymaps at bounding box center [571, 269] width 544 height 313
click at [321, 213] on ymaps at bounding box center [314, 214] width 16 height 8
click at [318, 306] on ymaps at bounding box center [314, 300] width 16 height 16
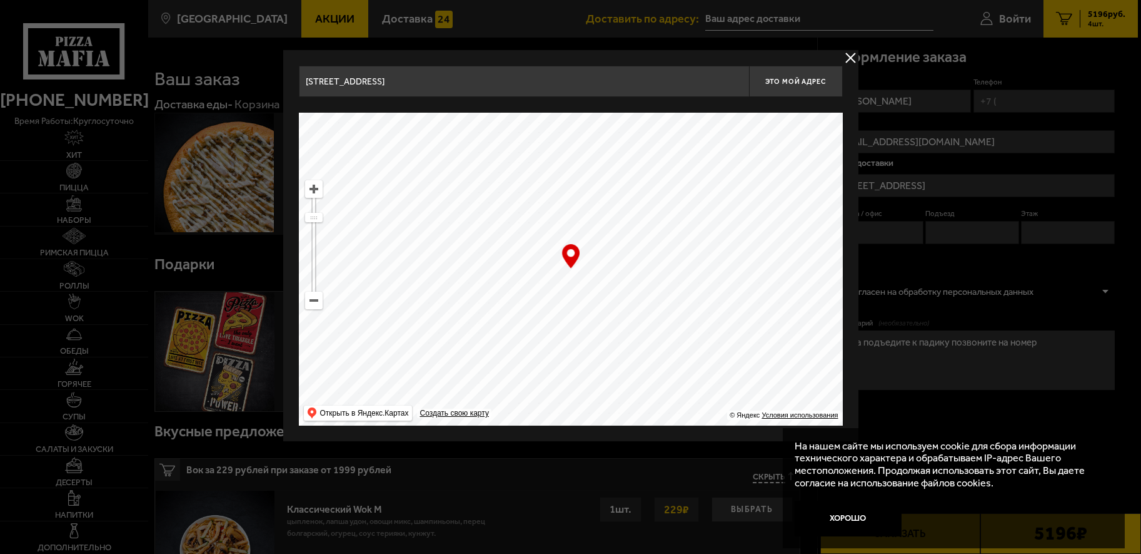
click at [317, 306] on ymaps at bounding box center [314, 300] width 16 height 16
drag, startPoint x: 432, startPoint y: 212, endPoint x: 480, endPoint y: 260, distance: 68.1
click at [480, 260] on ymaps at bounding box center [571, 269] width 544 height 313
drag, startPoint x: 463, startPoint y: 233, endPoint x: 486, endPoint y: 226, distance: 24.1
click at [486, 226] on ymaps at bounding box center [571, 269] width 544 height 313
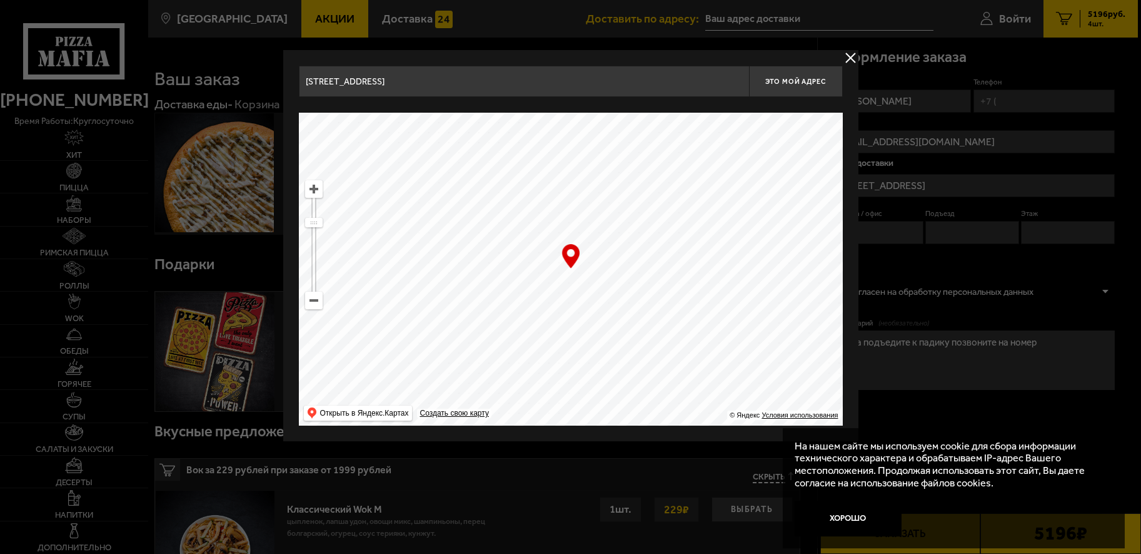
drag, startPoint x: 433, startPoint y: 205, endPoint x: 605, endPoint y: 313, distance: 204.1
click at [604, 313] on ymaps at bounding box center [571, 269] width 544 height 313
drag, startPoint x: 471, startPoint y: 220, endPoint x: 513, endPoint y: 279, distance: 72.7
click at [573, 329] on ymaps at bounding box center [571, 269] width 544 height 313
drag, startPoint x: 489, startPoint y: 260, endPoint x: 640, endPoint y: 310, distance: 158.8
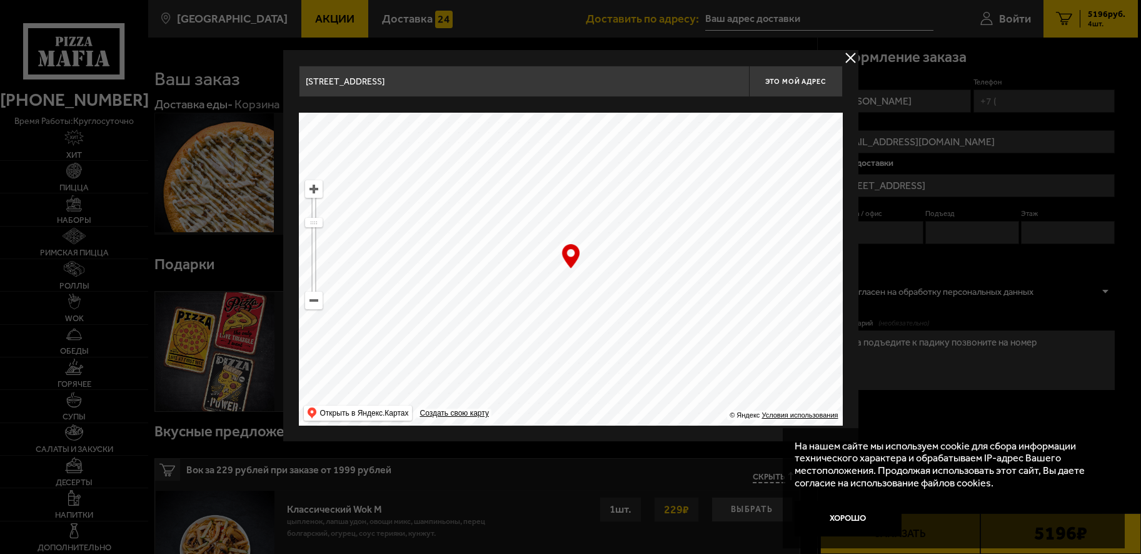
click at [640, 310] on ymaps at bounding box center [571, 269] width 544 height 313
click at [320, 308] on ymaps at bounding box center [314, 300] width 18 height 18
drag, startPoint x: 536, startPoint y: 320, endPoint x: 460, endPoint y: 285, distance: 84.0
click at [460, 285] on ymaps at bounding box center [571, 269] width 544 height 313
drag, startPoint x: 313, startPoint y: 230, endPoint x: 314, endPoint y: 210, distance: 20.0
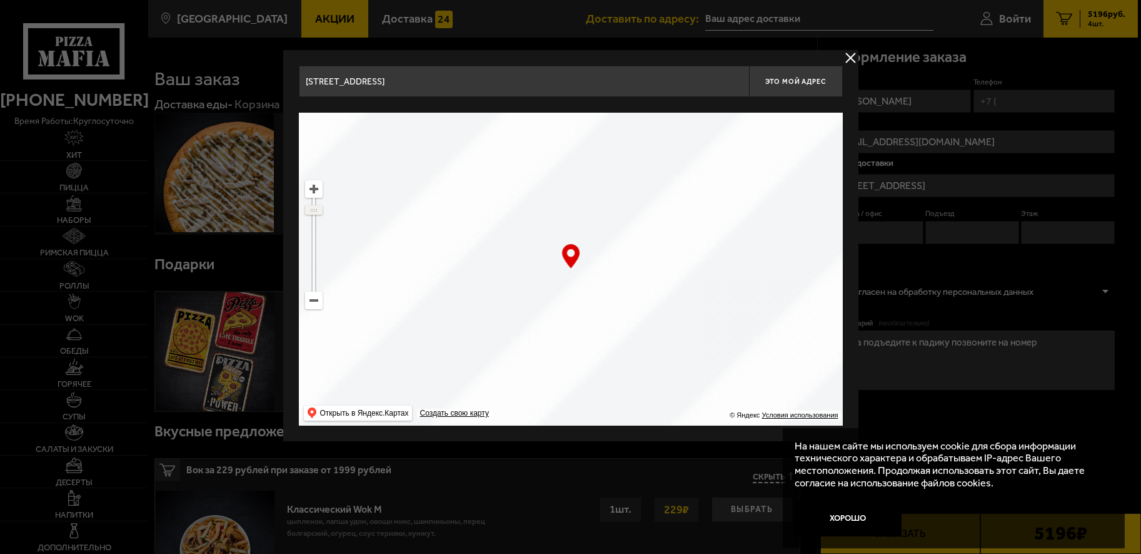
click at [314, 210] on ymaps at bounding box center [314, 210] width 16 height 8
drag, startPoint x: 617, startPoint y: 271, endPoint x: 594, endPoint y: 331, distance: 65.2
click at [594, 331] on ymaps at bounding box center [571, 269] width 544 height 313
type input "[STREET_ADDRESS]"
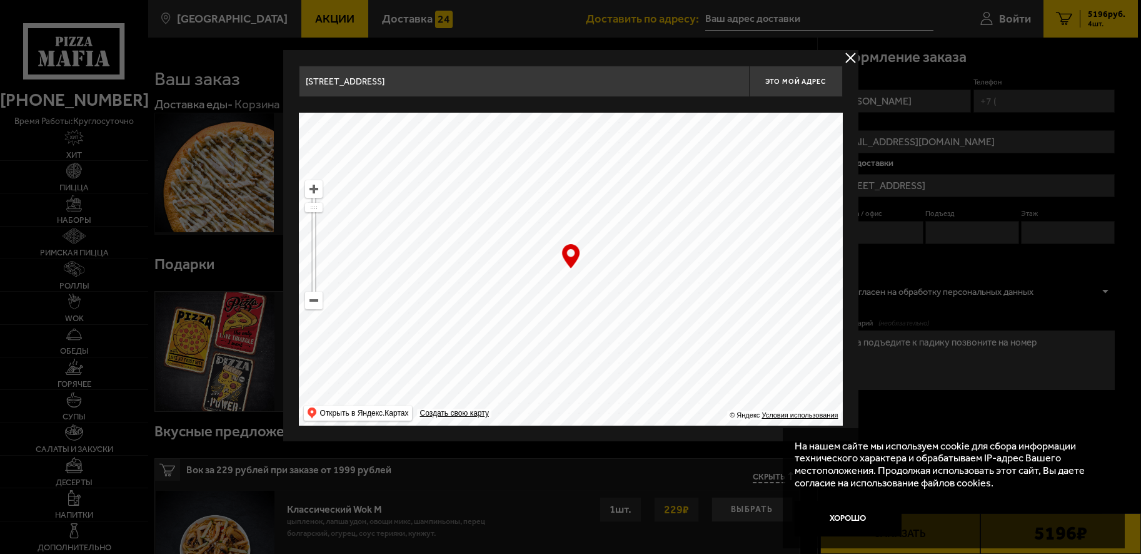
drag, startPoint x: 587, startPoint y: 296, endPoint x: 548, endPoint y: 284, distance: 41.2
click at [548, 284] on ymaps at bounding box center [571, 269] width 544 height 313
type input "[STREET_ADDRESS]"
click at [786, 84] on span "Это мой адрес" at bounding box center [796, 82] width 60 height 8
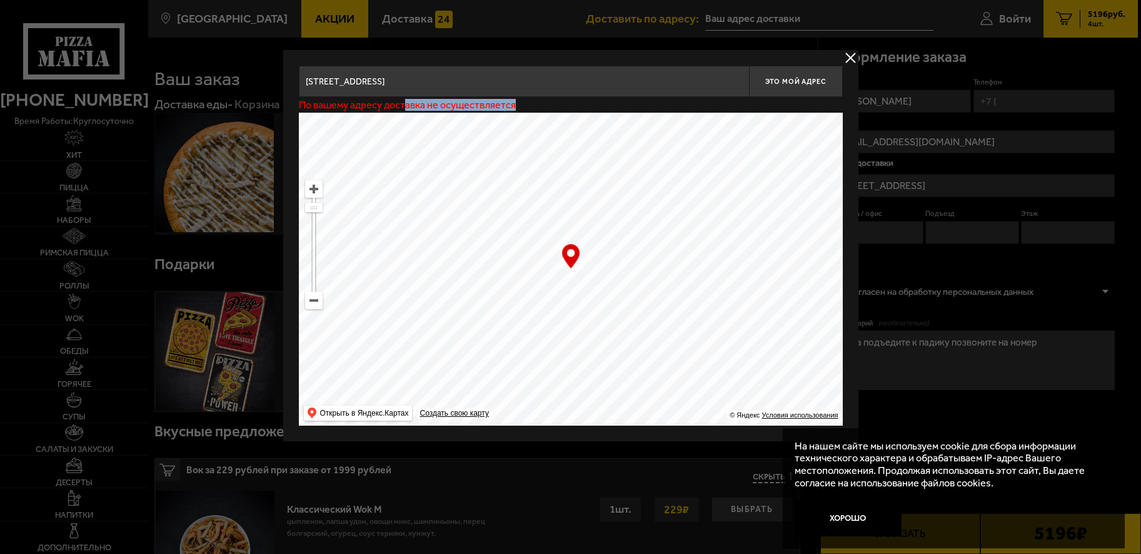
drag, startPoint x: 405, startPoint y: 104, endPoint x: 524, endPoint y: 105, distance: 118.8
click at [524, 105] on div "По вашему адресу доставка не осуществляется" at bounding box center [571, 105] width 544 height 16
drag, startPoint x: 524, startPoint y: 105, endPoint x: 549, endPoint y: 110, distance: 24.9
click at [548, 108] on div "По вашему адресу доставка не осуществляется" at bounding box center [571, 105] width 544 height 16
drag, startPoint x: 336, startPoint y: 278, endPoint x: 352, endPoint y: 287, distance: 17.9
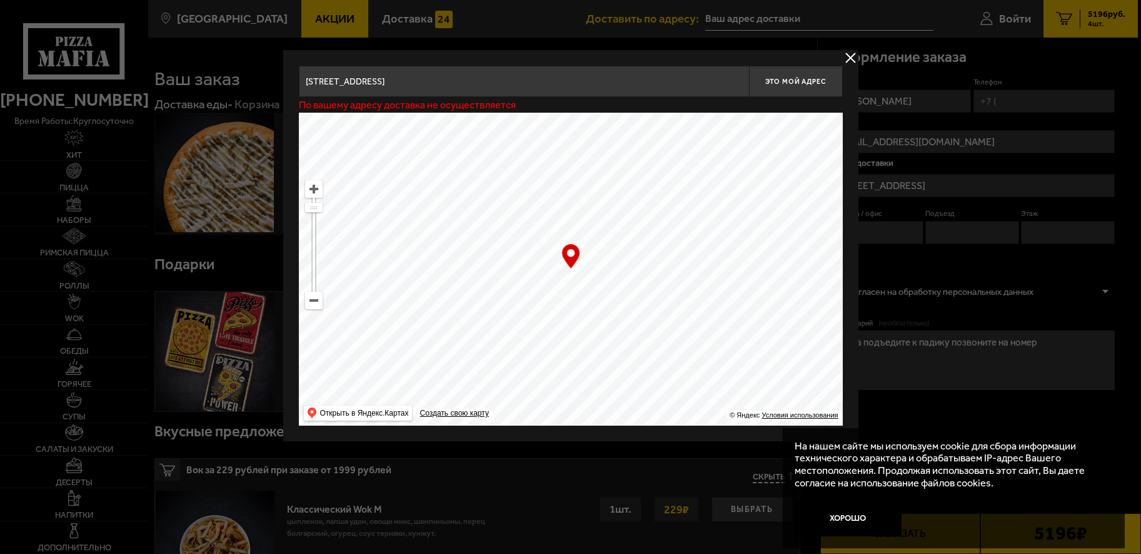
click at [351, 286] on ymaps at bounding box center [571, 269] width 544 height 313
click at [319, 301] on ymaps at bounding box center [314, 300] width 16 height 16
click at [320, 301] on ymaps at bounding box center [314, 300] width 16 height 16
click at [314, 296] on ymaps at bounding box center [314, 300] width 16 height 16
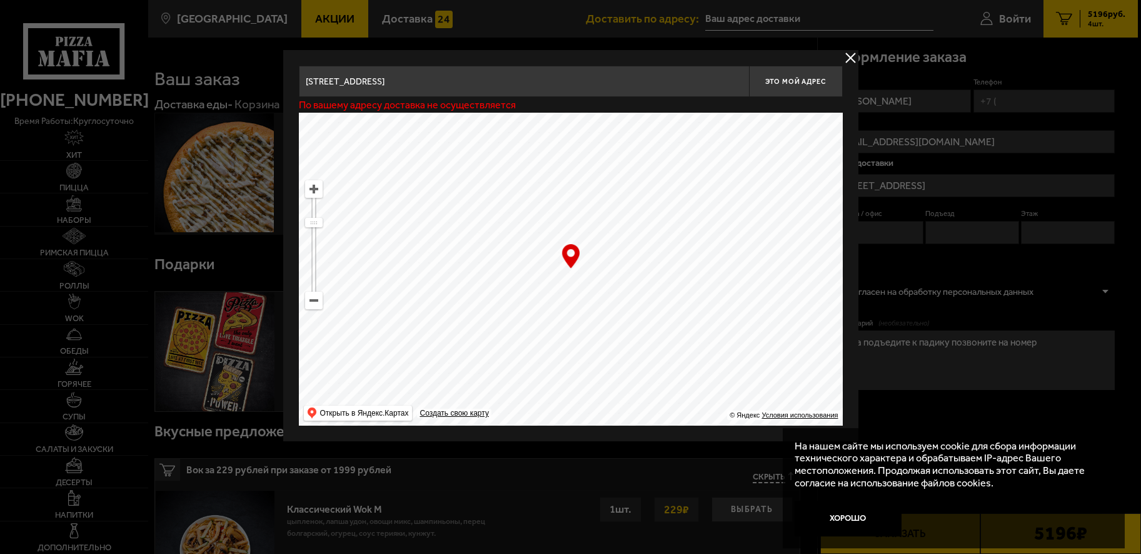
click at [314, 296] on ymaps at bounding box center [314, 300] width 16 height 16
drag, startPoint x: 533, startPoint y: 270, endPoint x: 449, endPoint y: 196, distance: 111.7
click at [449, 196] on ymaps at bounding box center [571, 269] width 544 height 313
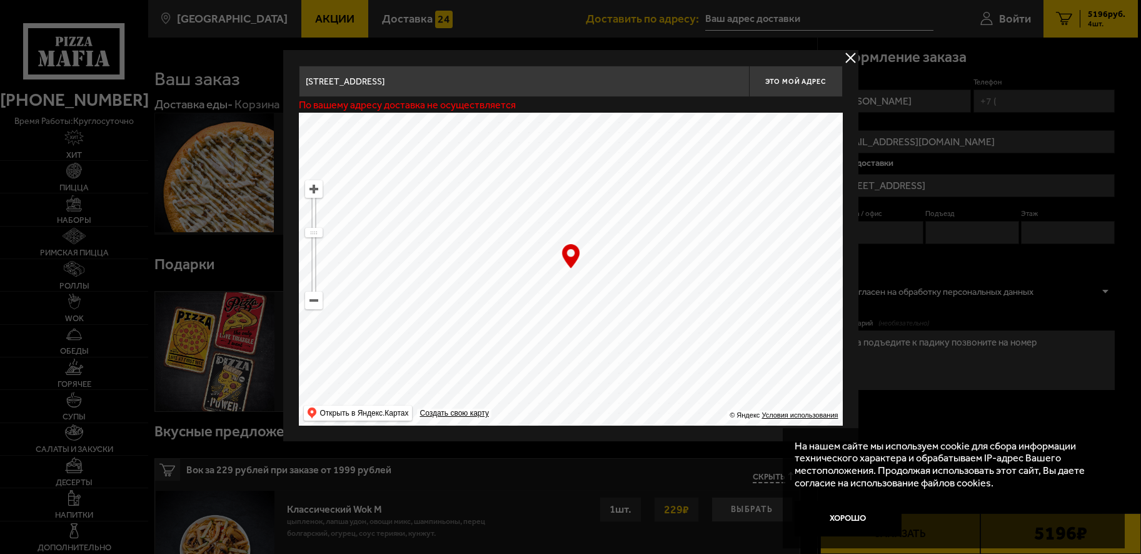
type input "[GEOGRAPHIC_DATA], [GEOGRAPHIC_DATA], [GEOGRAPHIC_DATA], посёлок при железнодор…"
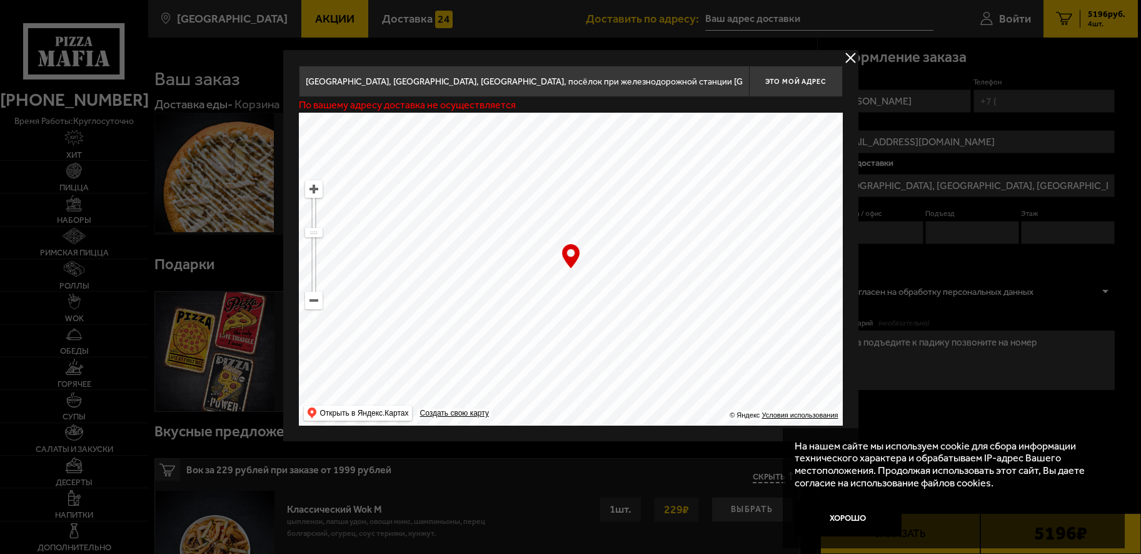
drag, startPoint x: 581, startPoint y: 229, endPoint x: 463, endPoint y: 159, distance: 137.4
click at [468, 163] on ymaps at bounding box center [571, 269] width 544 height 313
drag, startPoint x: 601, startPoint y: 244, endPoint x: 572, endPoint y: 158, distance: 91.2
click at [576, 148] on ymaps at bounding box center [571, 269] width 544 height 313
drag
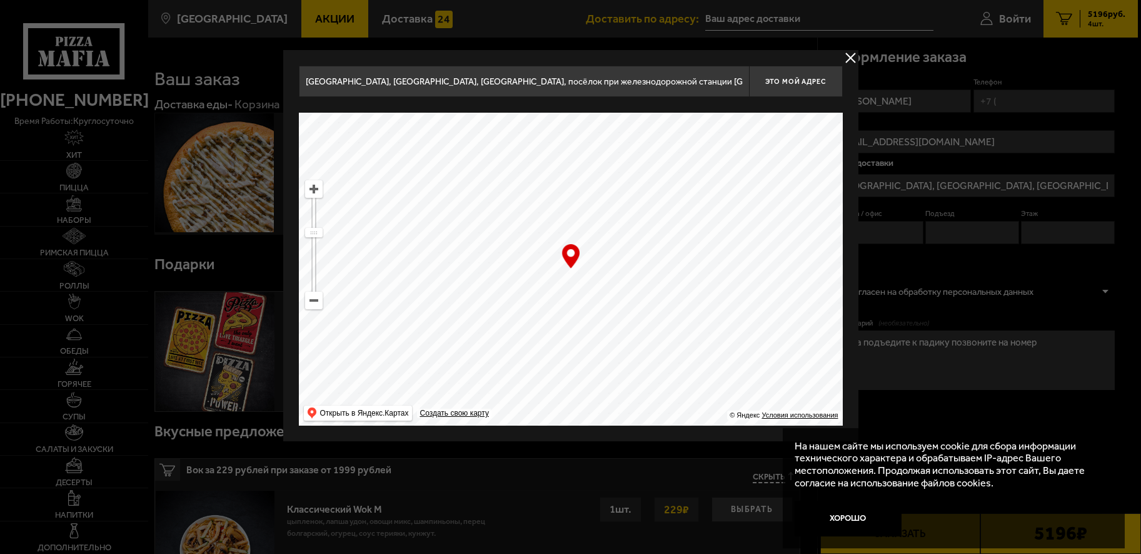
click at [518, 213] on ymaps at bounding box center [571, 269] width 544 height 313
click at [316, 308] on ymaps at bounding box center [314, 300] width 18 height 18
click at [435, 228] on ymaps at bounding box center [571, 269] width 544 height 313
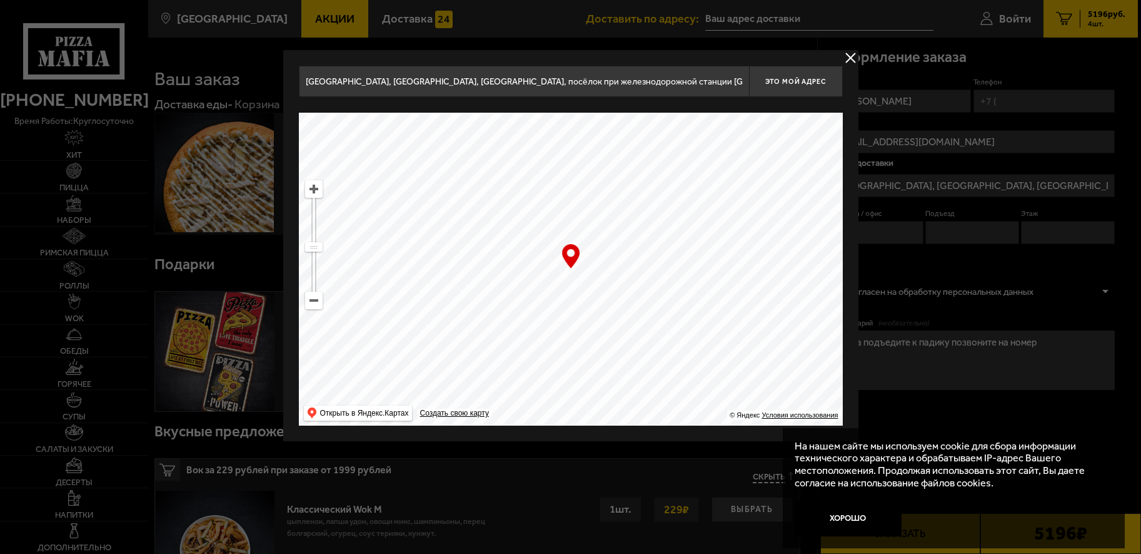
click at [549, 281] on ymaps at bounding box center [571, 269] width 544 height 313
click at [313, 191] on ymaps at bounding box center [314, 189] width 16 height 16
click at [558, 305] on ymaps at bounding box center [571, 269] width 544 height 313
click at [316, 192] on ymaps at bounding box center [314, 189] width 16 height 16
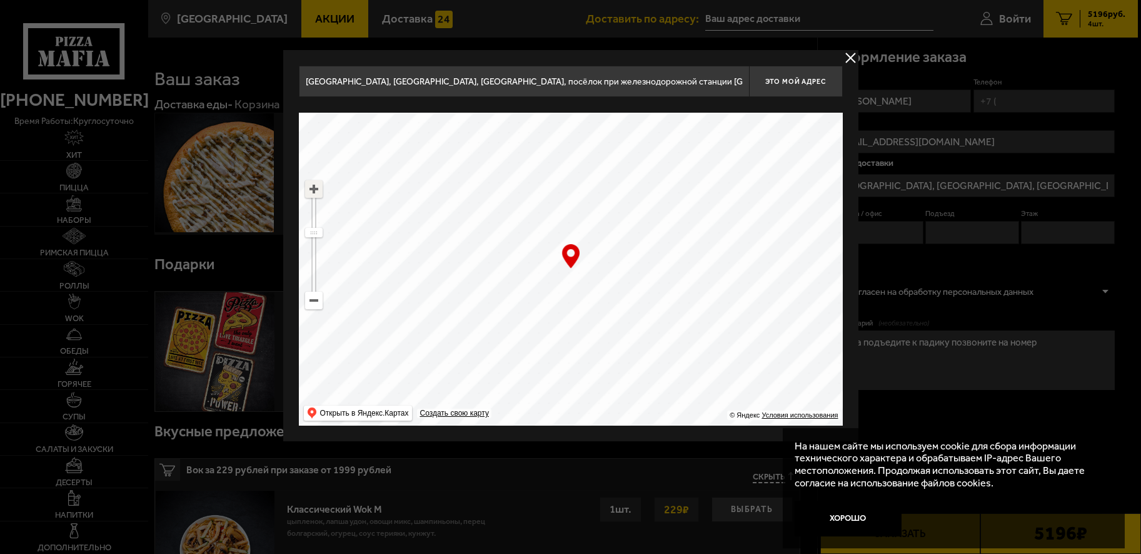
click at [316, 192] on ymaps at bounding box center [314, 189] width 16 height 16
click at [450, 250] on ymaps at bounding box center [571, 269] width 544 height 313
type input "[STREET_ADDRESS]"
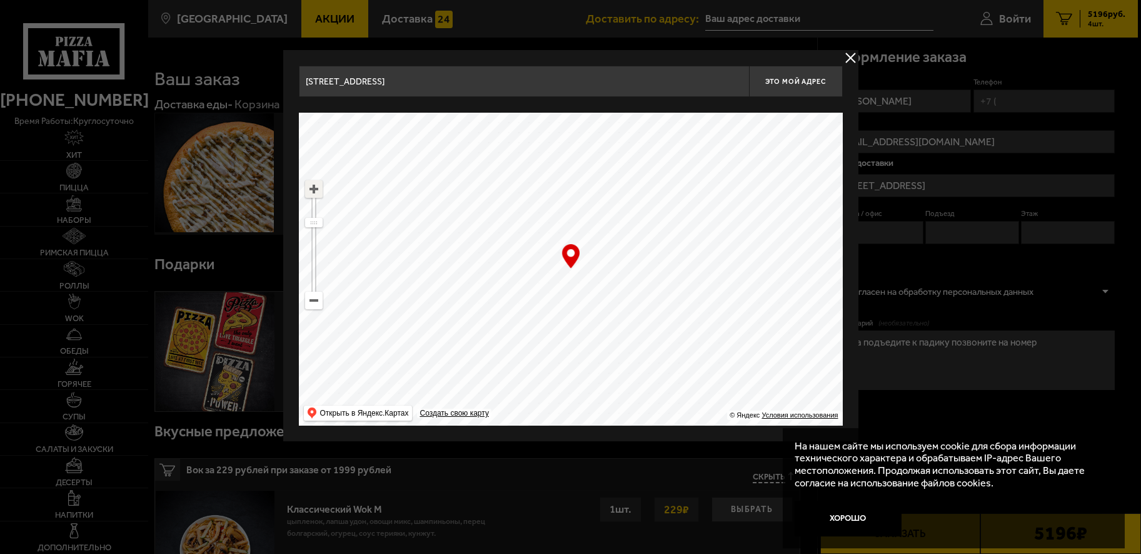
click at [313, 191] on ymaps at bounding box center [314, 189] width 16 height 16
click at [512, 306] on ymaps at bounding box center [571, 269] width 544 height 313
click at [508, 212] on ymaps at bounding box center [571, 269] width 544 height 313
drag, startPoint x: 446, startPoint y: 230, endPoint x: 524, endPoint y: 243, distance: 79.4
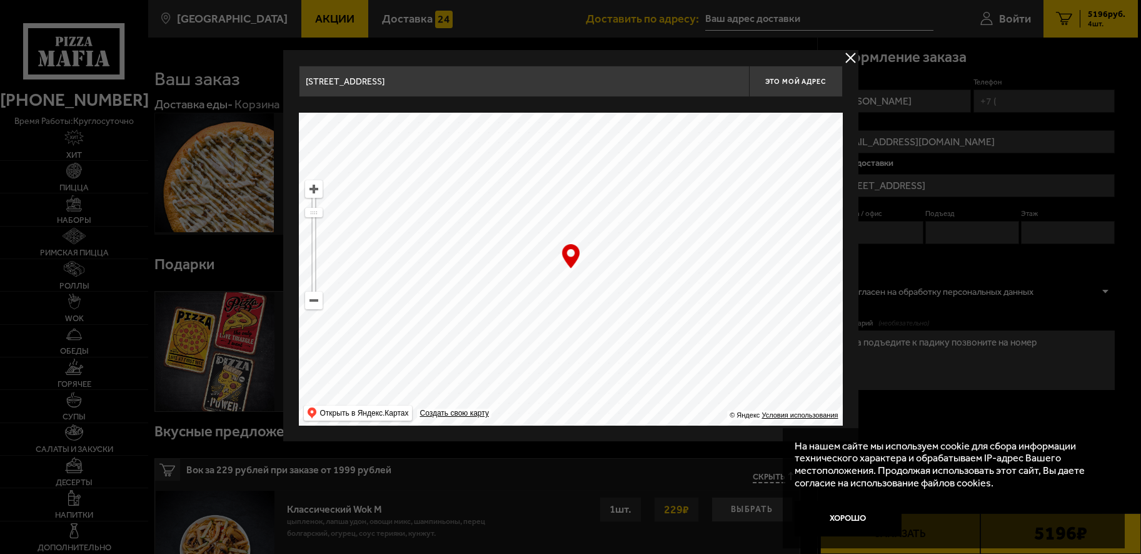
click at [524, 243] on ymaps at bounding box center [571, 269] width 544 height 313
type input "[STREET_ADDRESS][PERSON_NAME]"
click at [318, 193] on ymaps at bounding box center [314, 189] width 16 height 16
drag, startPoint x: 451, startPoint y: 221, endPoint x: 452, endPoint y: 232, distance: 11.3
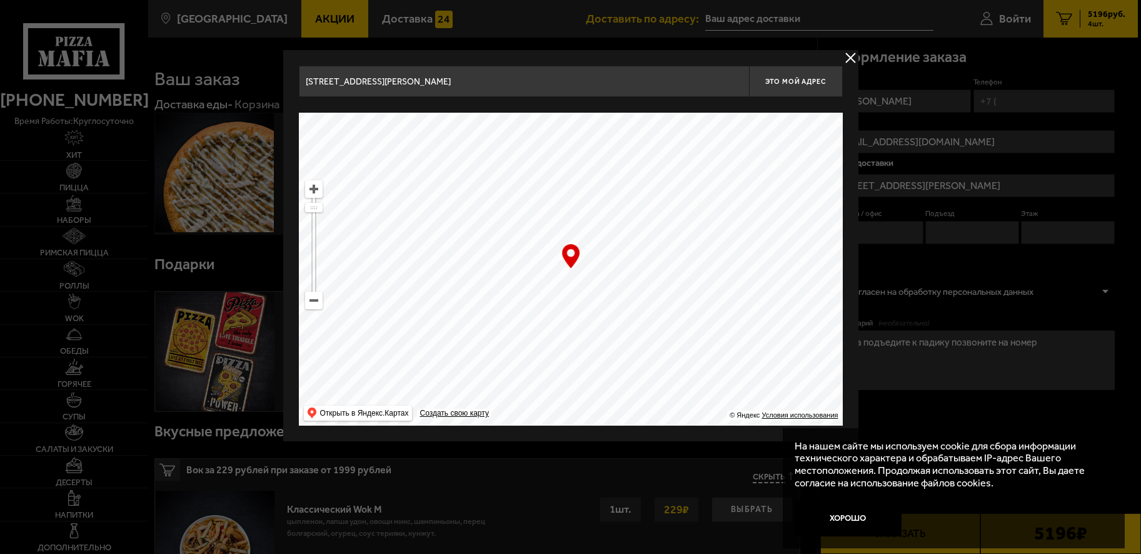
click at [452, 232] on ymaps at bounding box center [571, 269] width 544 height 313
click at [808, 90] on button "Это мой адрес" at bounding box center [796, 81] width 94 height 31
type input "[STREET_ADDRESS][PERSON_NAME]"
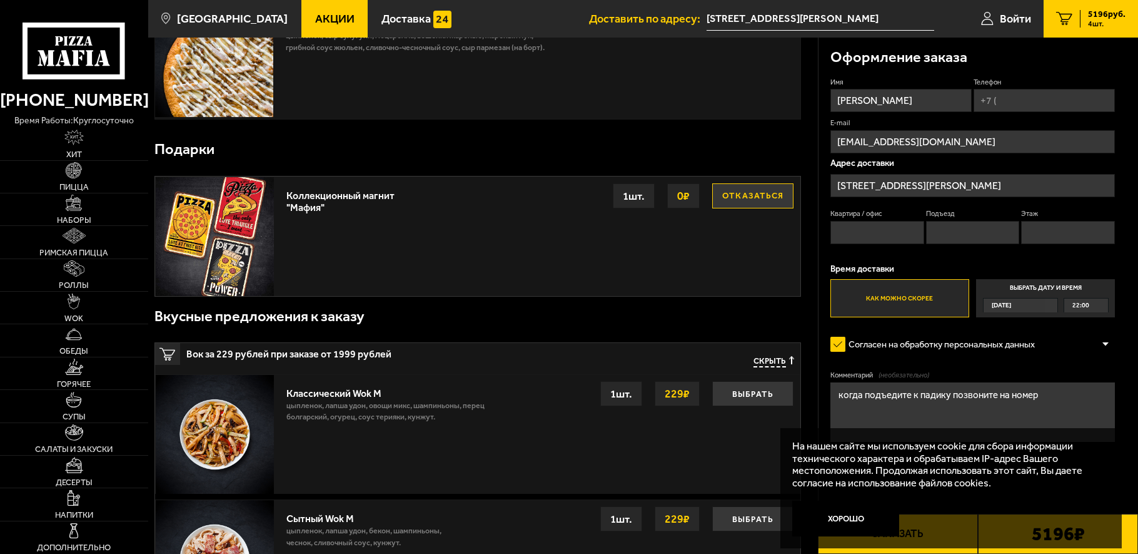
scroll to position [125, 0]
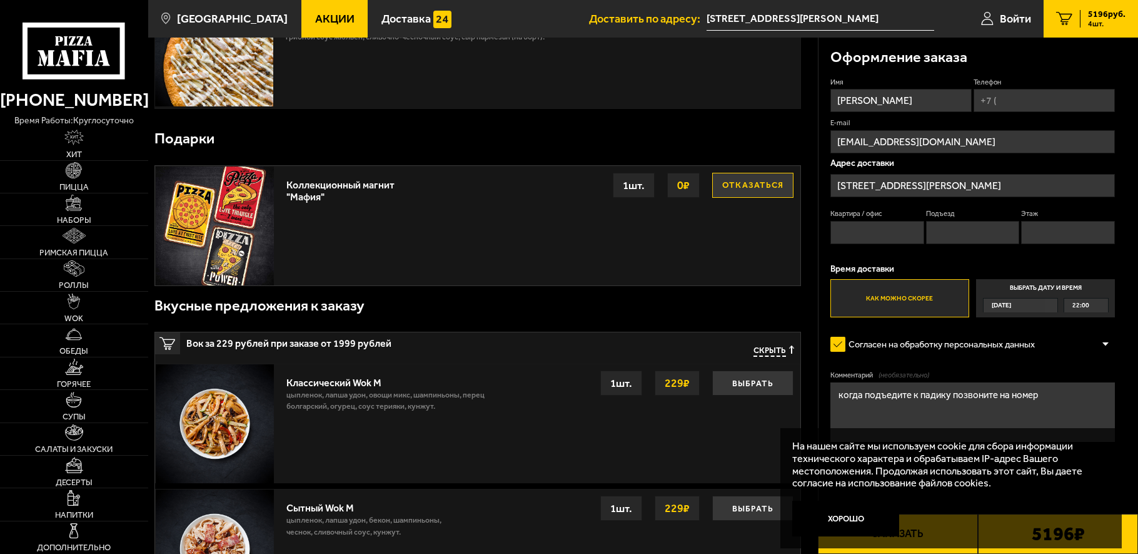
click at [1039, 402] on textarea "когда подъедите к падику позвоните на номер" at bounding box center [973, 411] width 285 height 59
click at [1029, 415] on textarea "когда подъедите к падику позвоните на номер" at bounding box center [973, 411] width 285 height 59
click at [1047, 397] on textarea "когда подъедите к падику позвоните на номер" at bounding box center [973, 411] width 285 height 59
click at [1074, 367] on form "Имя [PERSON_NAME] Телефон E-mail [EMAIL_ADDRESS][DOMAIN_NAME] Адрес доставки [S…" at bounding box center [973, 295] width 285 height 434
drag, startPoint x: 1053, startPoint y: 393, endPoint x: 831, endPoint y: 393, distance: 222.0
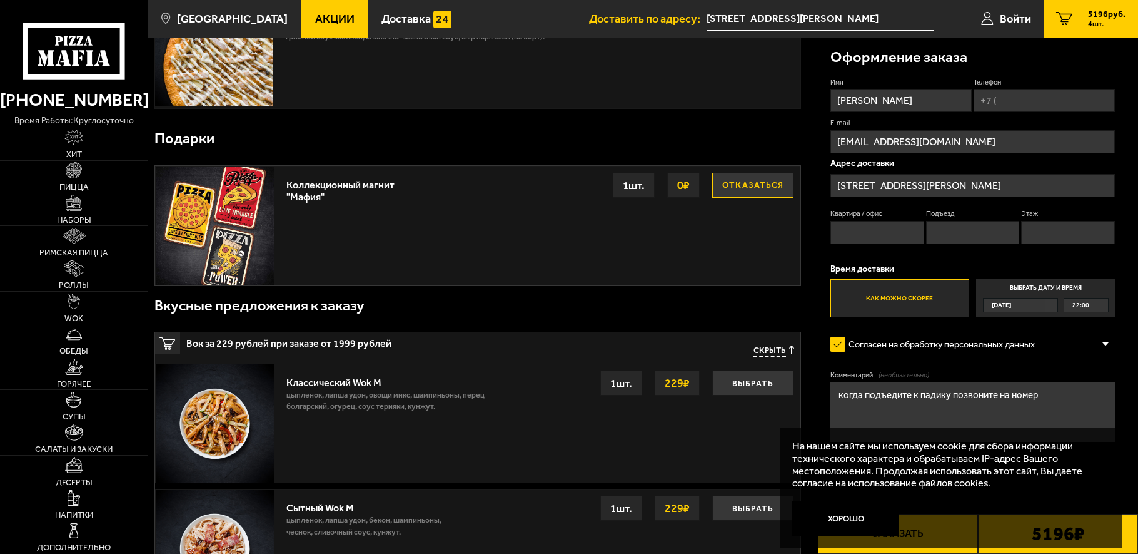
click at [831, 393] on textarea "когда подъедите к падику позвоните на номер" at bounding box center [973, 411] width 285 height 59
paste textarea "sos меня держат в заложниках"
click at [1035, 407] on textarea "sos меня держат в заложниках" at bounding box center [973, 411] width 285 height 59
click at [855, 519] on button "Хорошо" at bounding box center [845, 518] width 107 height 36
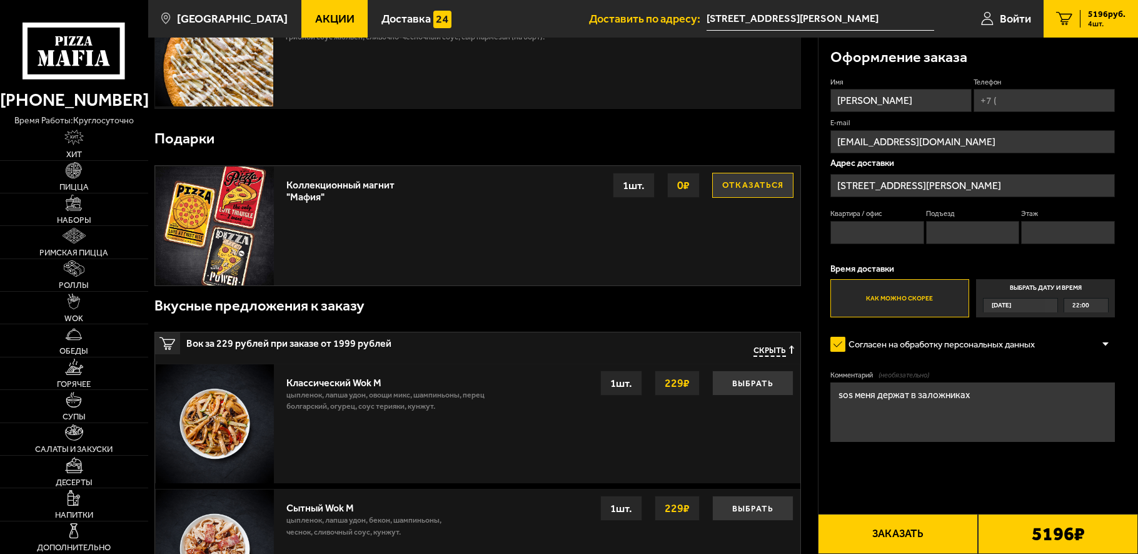
drag, startPoint x: 998, startPoint y: 401, endPoint x: 829, endPoint y: 397, distance: 168.3
click at [831, 397] on textarea "sos меня держат в заложниках" at bounding box center [973, 411] width 285 height 59
click at [894, 423] on textarea "sos меня держат в заложниках" at bounding box center [973, 411] width 285 height 59
drag, startPoint x: 981, startPoint y: 395, endPoint x: 936, endPoint y: 409, distance: 47.1
click at [926, 404] on textarea "sos меня держат в заложниках" at bounding box center [973, 411] width 285 height 59
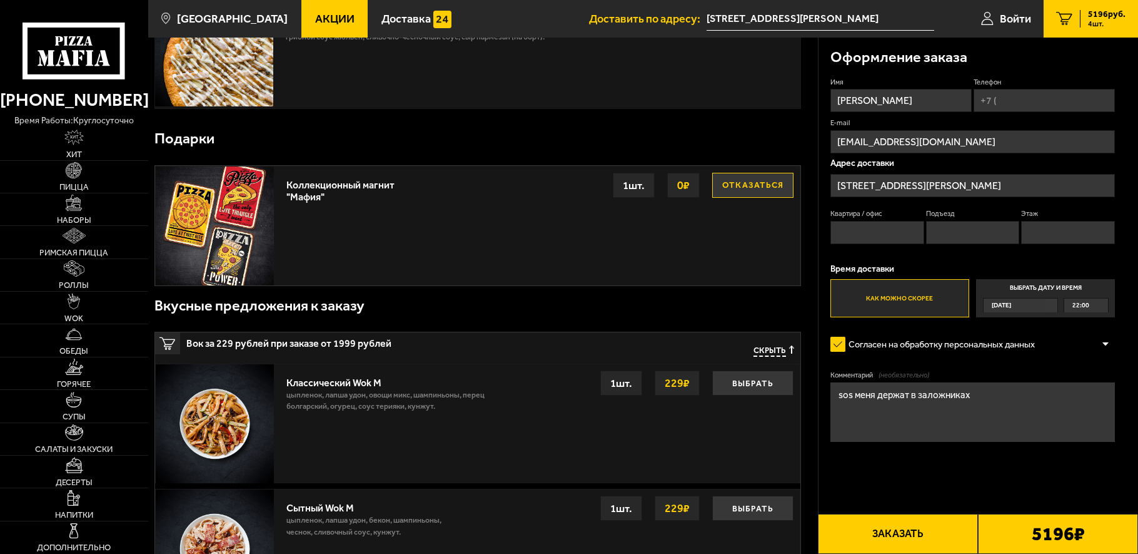
click at [954, 432] on textarea "sos меня держат в заложниках" at bounding box center [973, 411] width 285 height 59
click at [954, 432] on textarea "когда подъедите к падику позвоните на номер" at bounding box center [973, 411] width 285 height 59
type textarea "когда подъедите к падику позвоните на номер"
click at [976, 368] on form "Имя [PERSON_NAME] Телефон E-mail [EMAIL_ADDRESS][DOMAIN_NAME] Адрес доставки [S…" at bounding box center [973, 295] width 285 height 434
click at [1029, 100] on input "Телефон" at bounding box center [1044, 100] width 141 height 23
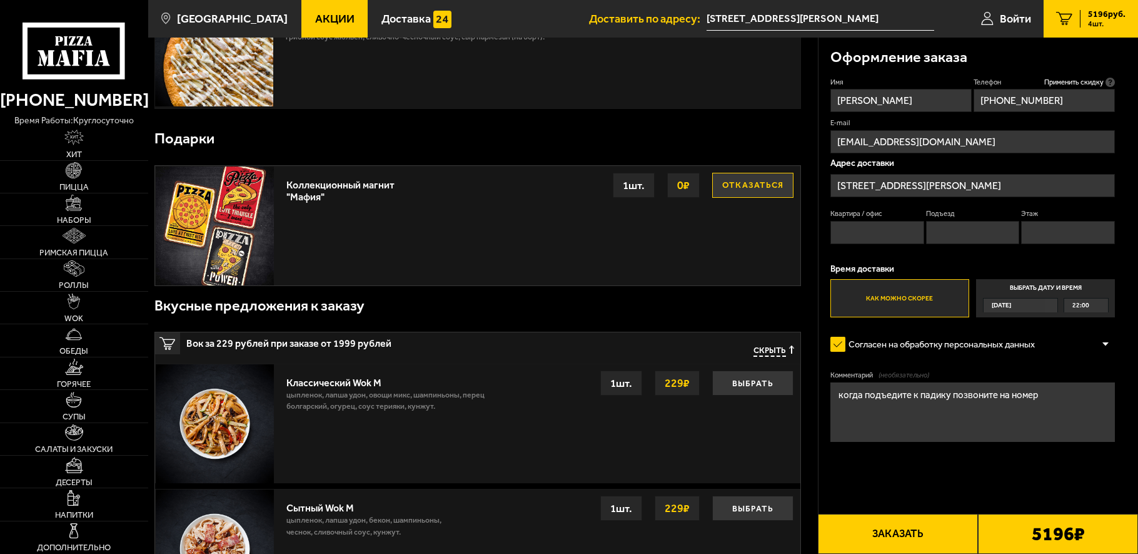
type input "[PHONE_NUMBER]"
click at [1103, 341] on div at bounding box center [1105, 343] width 19 height 9
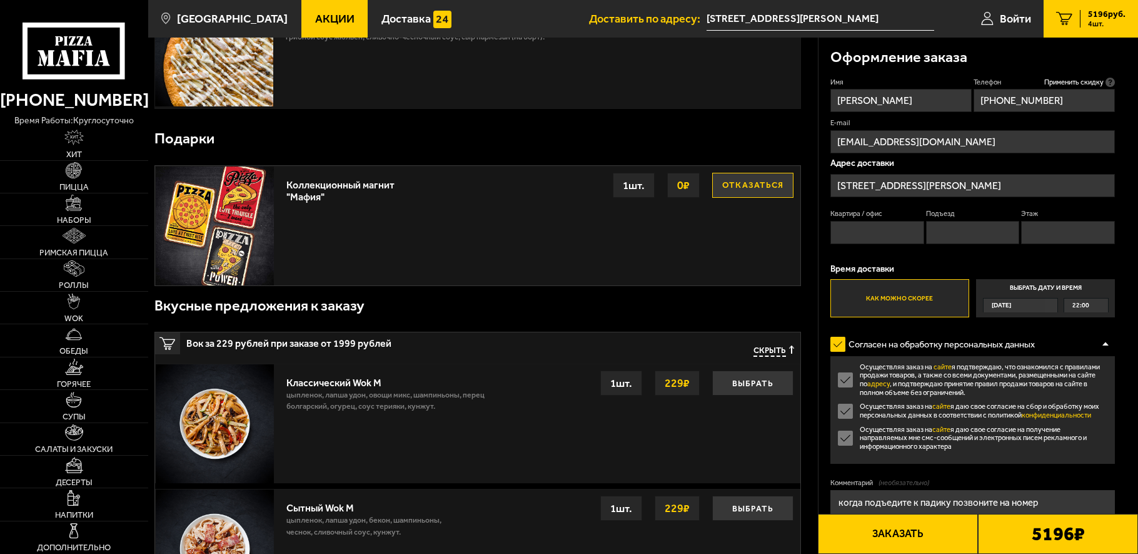
click at [1101, 345] on div at bounding box center [1105, 343] width 19 height 9
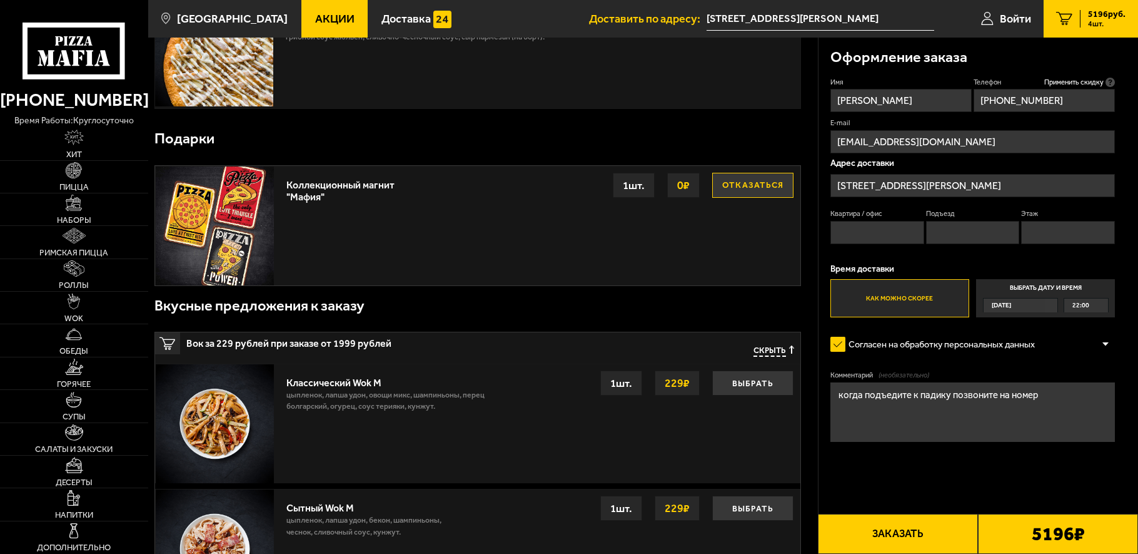
click at [921, 522] on button "Заказать" at bounding box center [898, 533] width 160 height 40
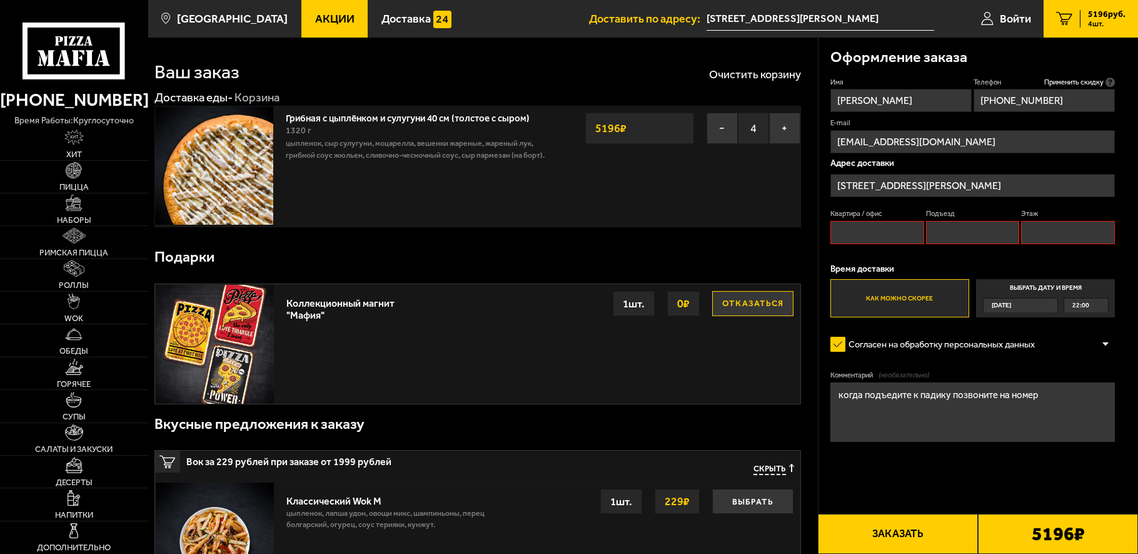
scroll to position [0, 0]
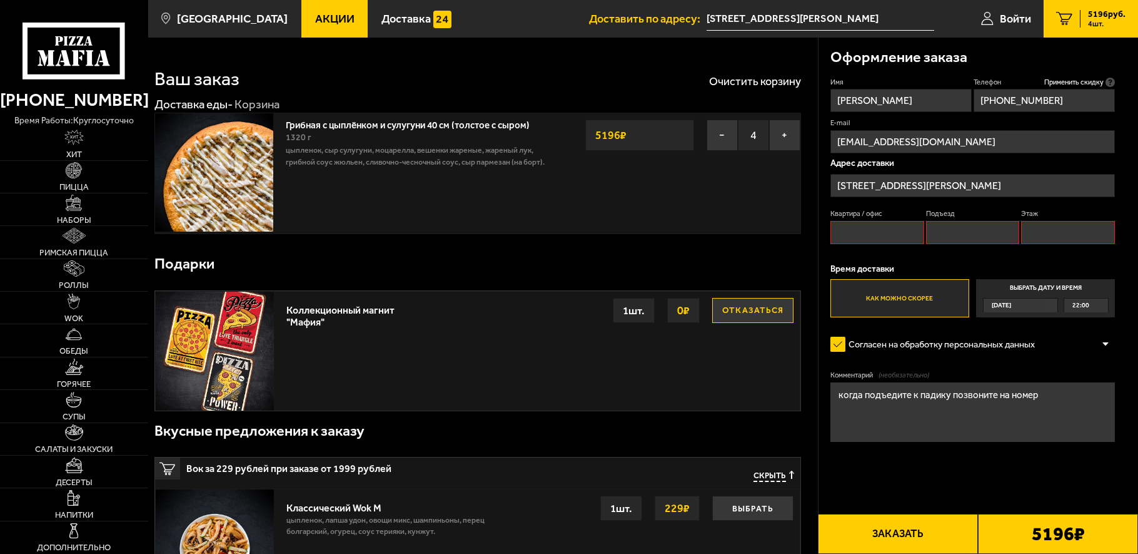
click at [864, 238] on input "Квартира / офис" at bounding box center [878, 232] width 94 height 23
type input "1"
click at [954, 238] on input "Подъезд" at bounding box center [973, 232] width 94 height 23
type input "1"
click at [1045, 233] on input "Этаж" at bounding box center [1068, 232] width 94 height 23
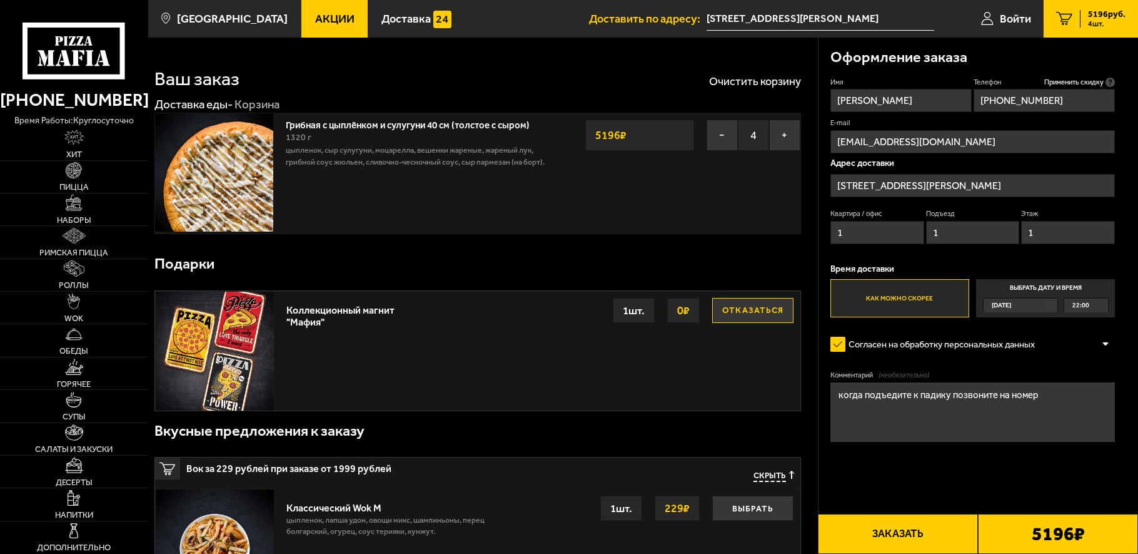
type input "1"
click at [933, 460] on form "Имя [PERSON_NAME] Телефон Применить скидку Вы будете зарегистрированы автоматич…" at bounding box center [973, 295] width 285 height 434
click at [872, 238] on input "1" at bounding box center [878, 232] width 94 height 23
type input "4"
click at [963, 230] on input "1" at bounding box center [973, 232] width 94 height 23
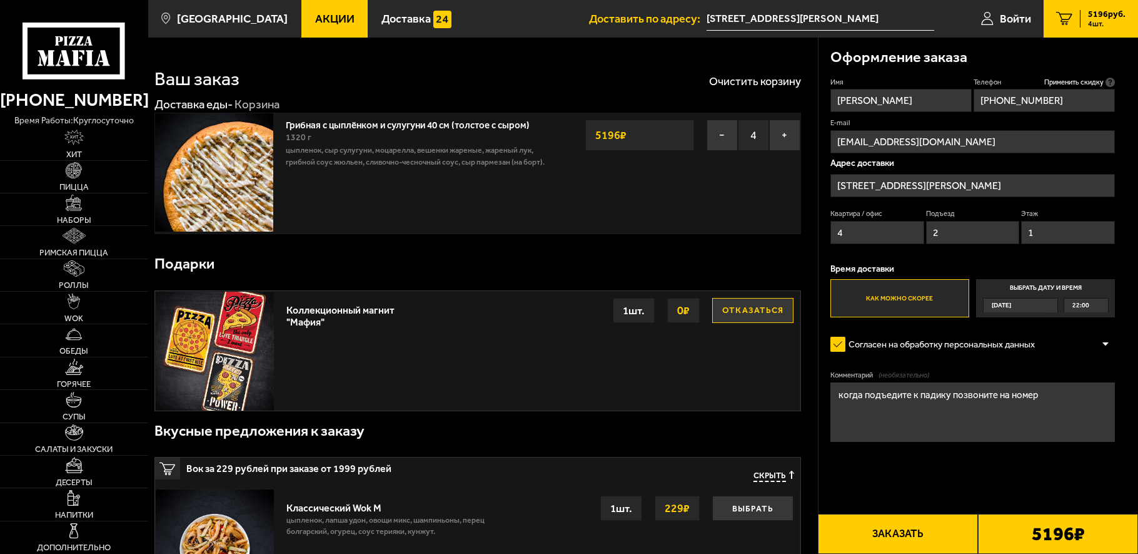
type input "2"
click at [1048, 227] on input "1" at bounding box center [1068, 232] width 94 height 23
click at [948, 229] on input "2" at bounding box center [973, 232] width 94 height 23
type input "1"
click at [1069, 236] on input "1" at bounding box center [1068, 232] width 94 height 23
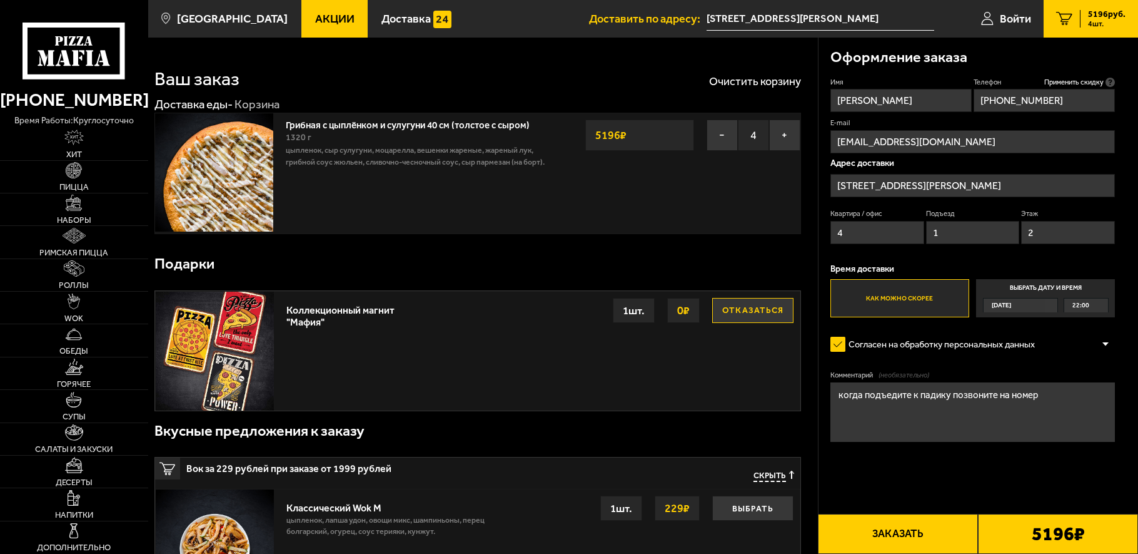
type input "2"
click at [879, 527] on button "Заказать" at bounding box center [898, 533] width 160 height 40
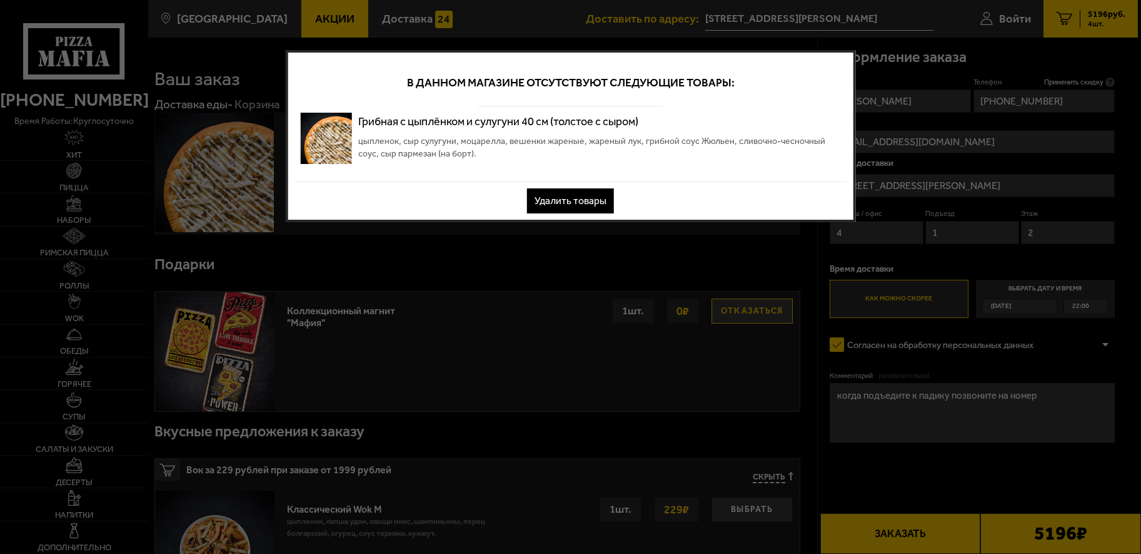
click at [552, 205] on button "Удалить товары" at bounding box center [570, 200] width 87 height 25
